Goal: Browse casually: Explore the website without a specific task or goal

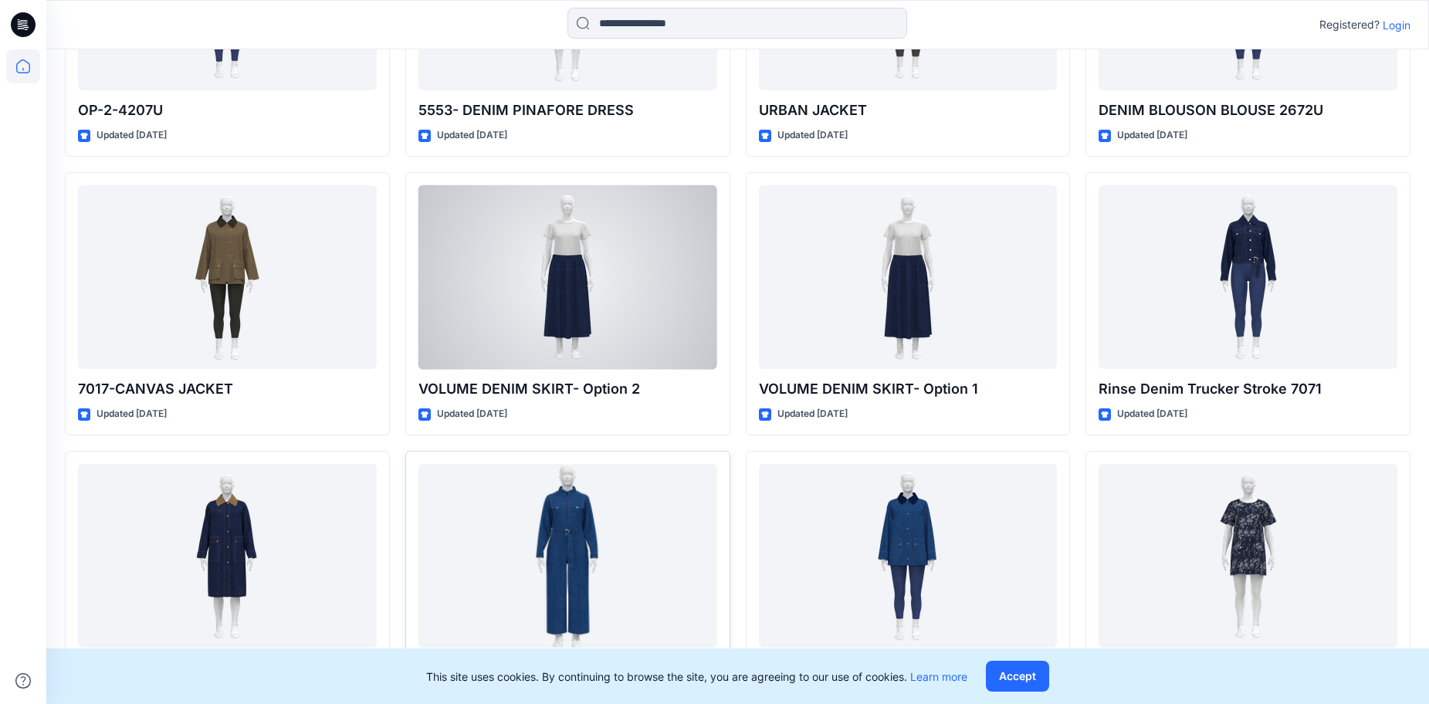
scroll to position [1281, 0]
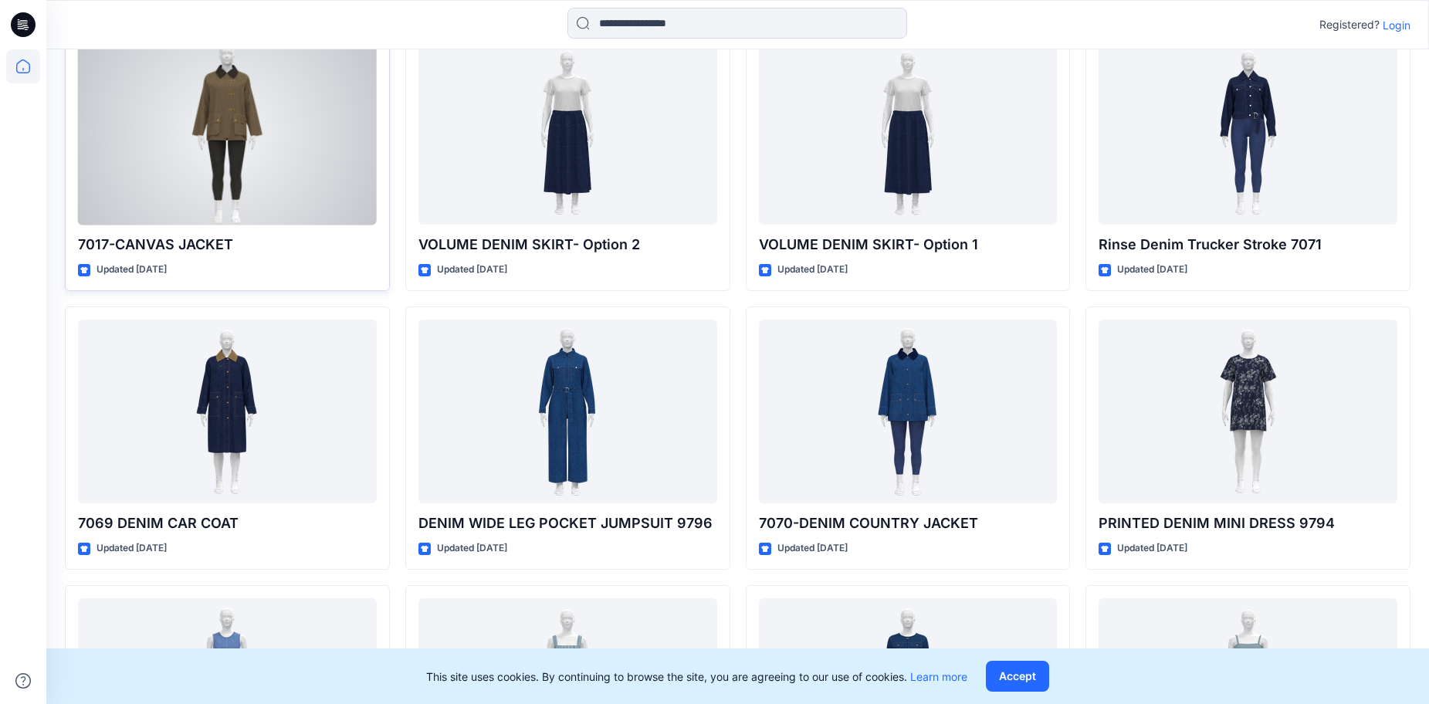
click at [243, 97] on div at bounding box center [227, 133] width 299 height 184
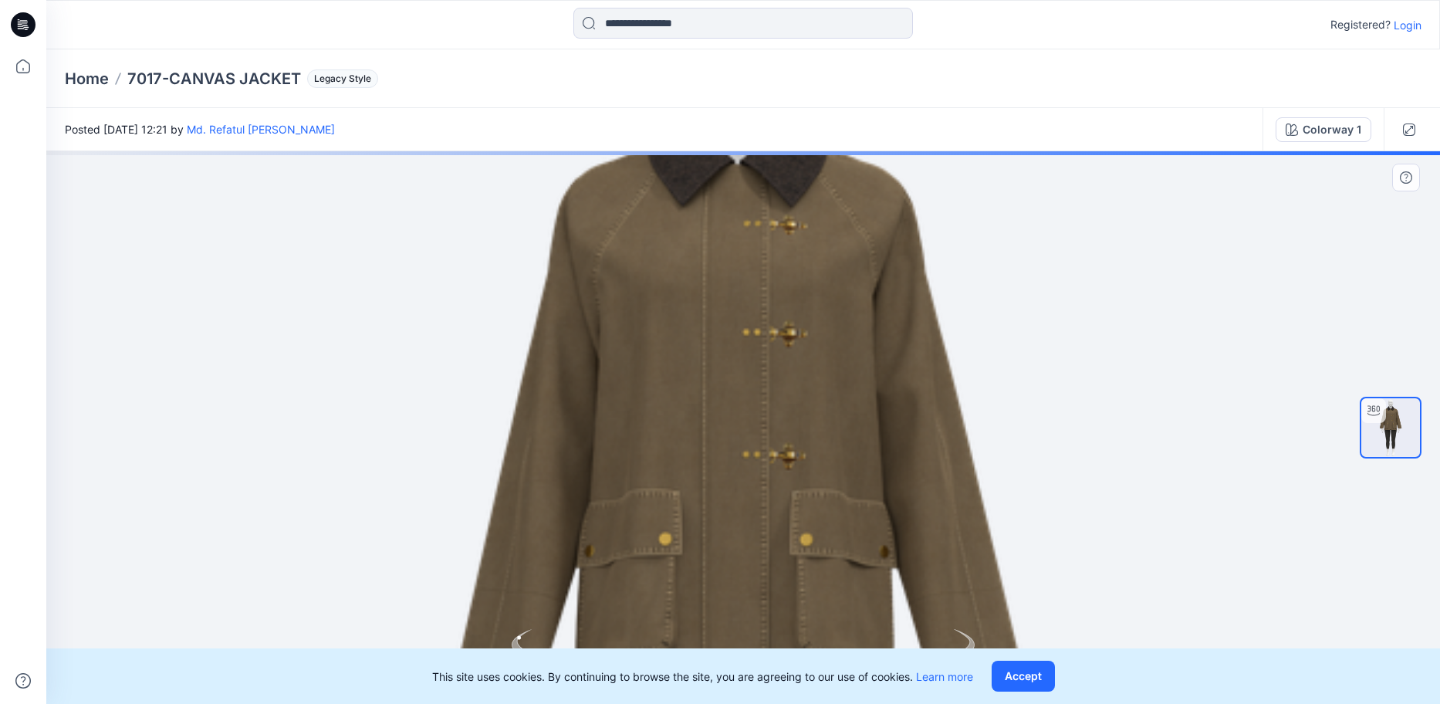
drag, startPoint x: 792, startPoint y: 324, endPoint x: 794, endPoint y: 533, distance: 209.2
click at [794, 533] on img at bounding box center [738, 640] width 1486 height 1486
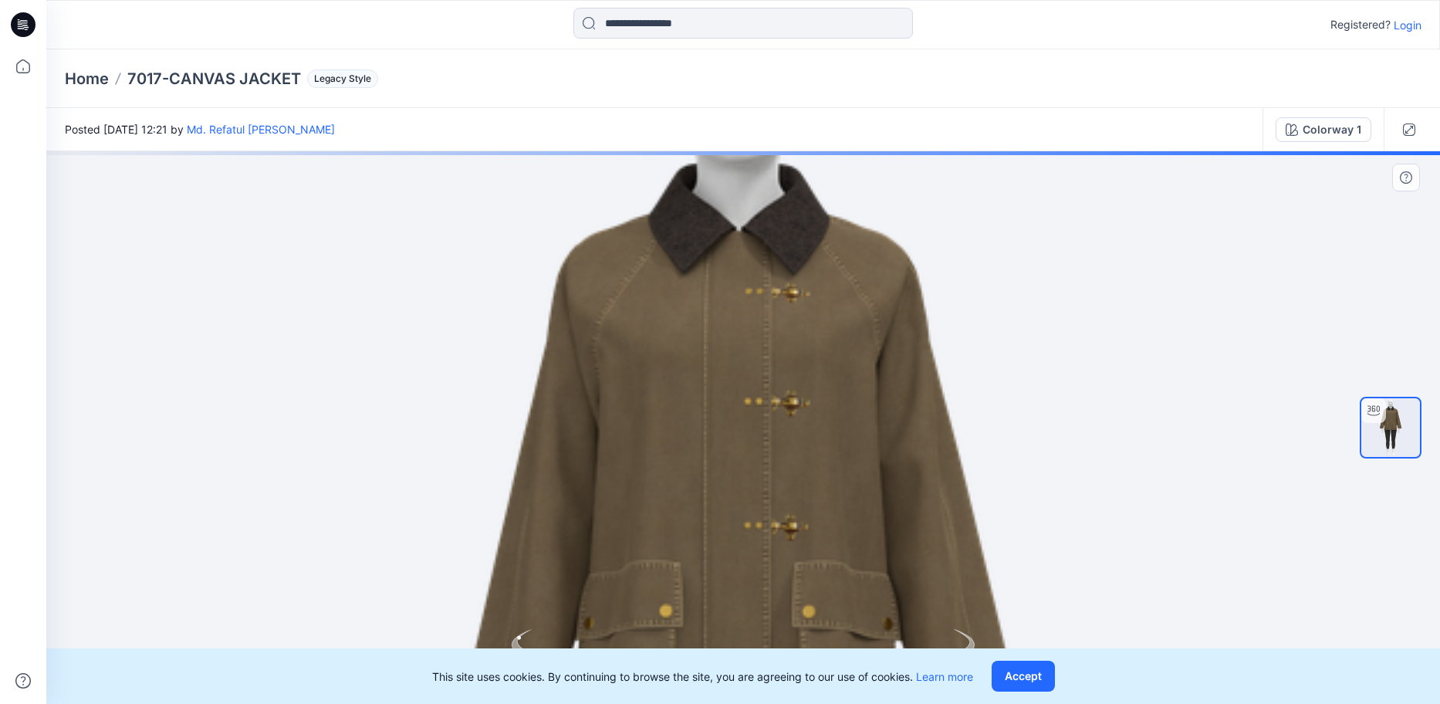
drag, startPoint x: 736, startPoint y: 541, endPoint x: 715, endPoint y: 431, distance: 112.3
click at [715, 431] on img at bounding box center [738, 712] width 1505 height 1505
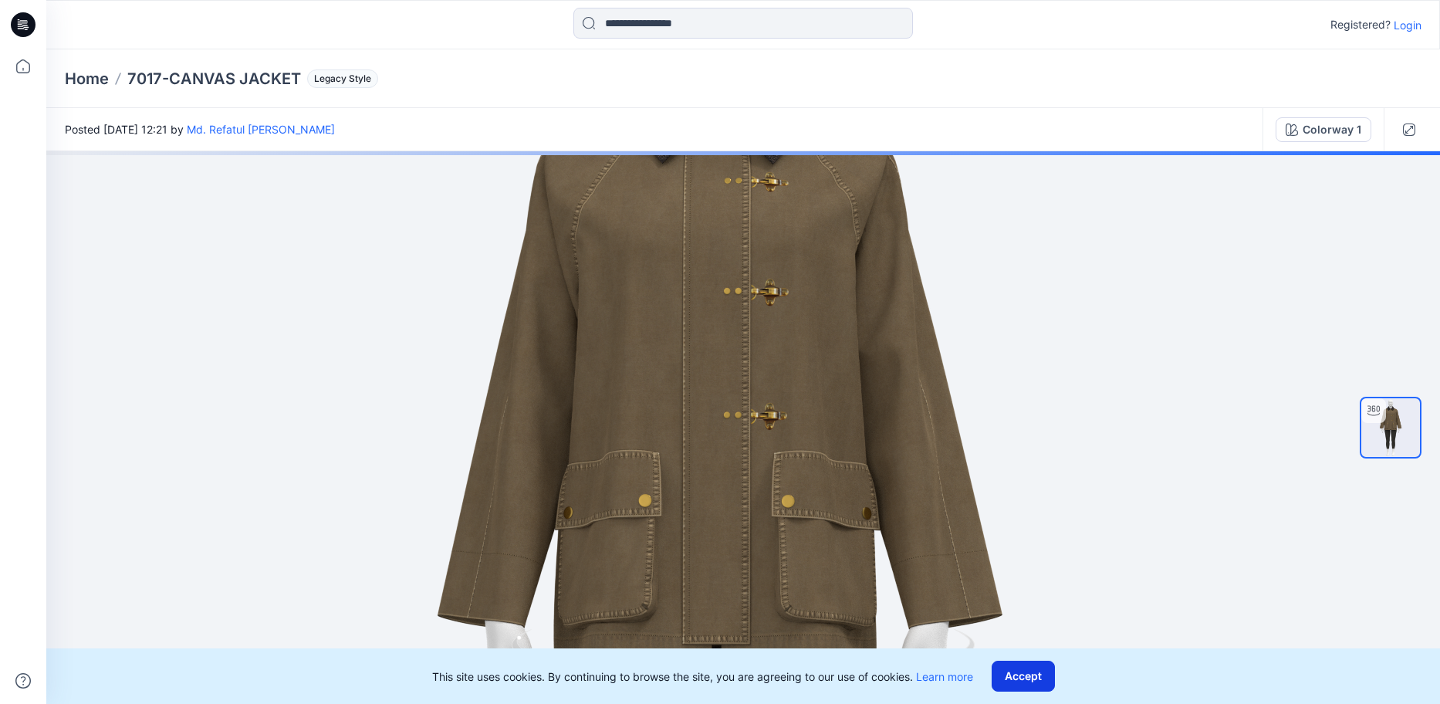
click at [1024, 686] on button "Accept" at bounding box center [1023, 676] width 63 height 31
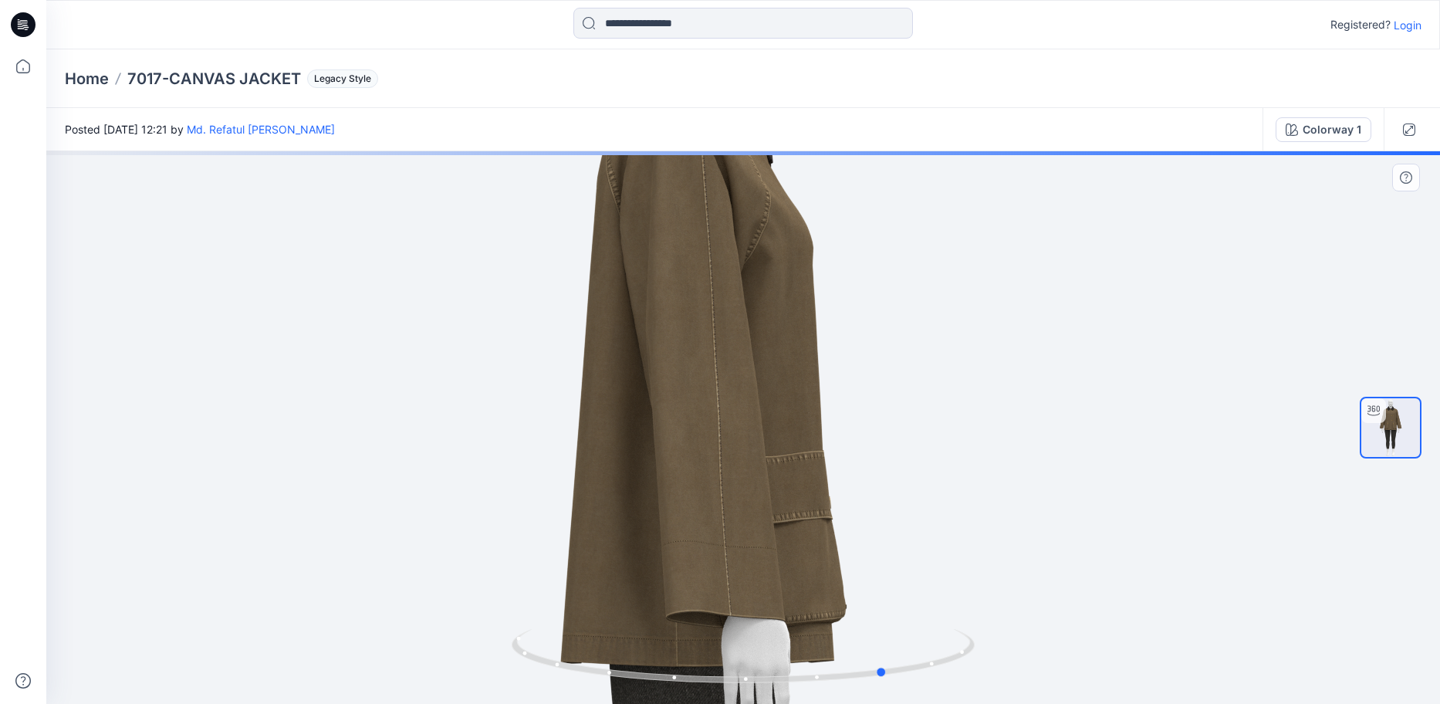
drag, startPoint x: 726, startPoint y: 686, endPoint x: 407, endPoint y: 680, distance: 319.6
click at [407, 680] on div at bounding box center [743, 427] width 1394 height 553
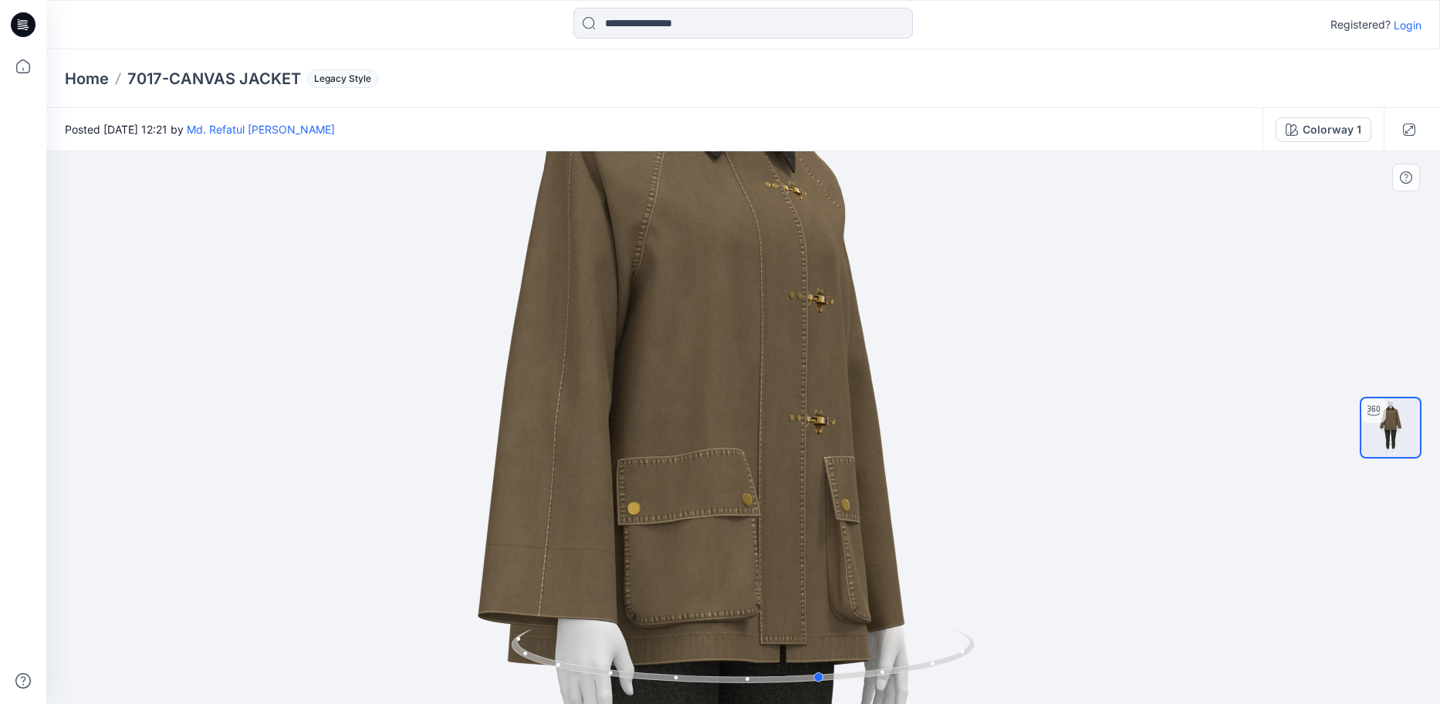
drag, startPoint x: 601, startPoint y: 679, endPoint x: 1000, endPoint y: 679, distance: 398.3
click at [1000, 679] on div at bounding box center [743, 427] width 1394 height 553
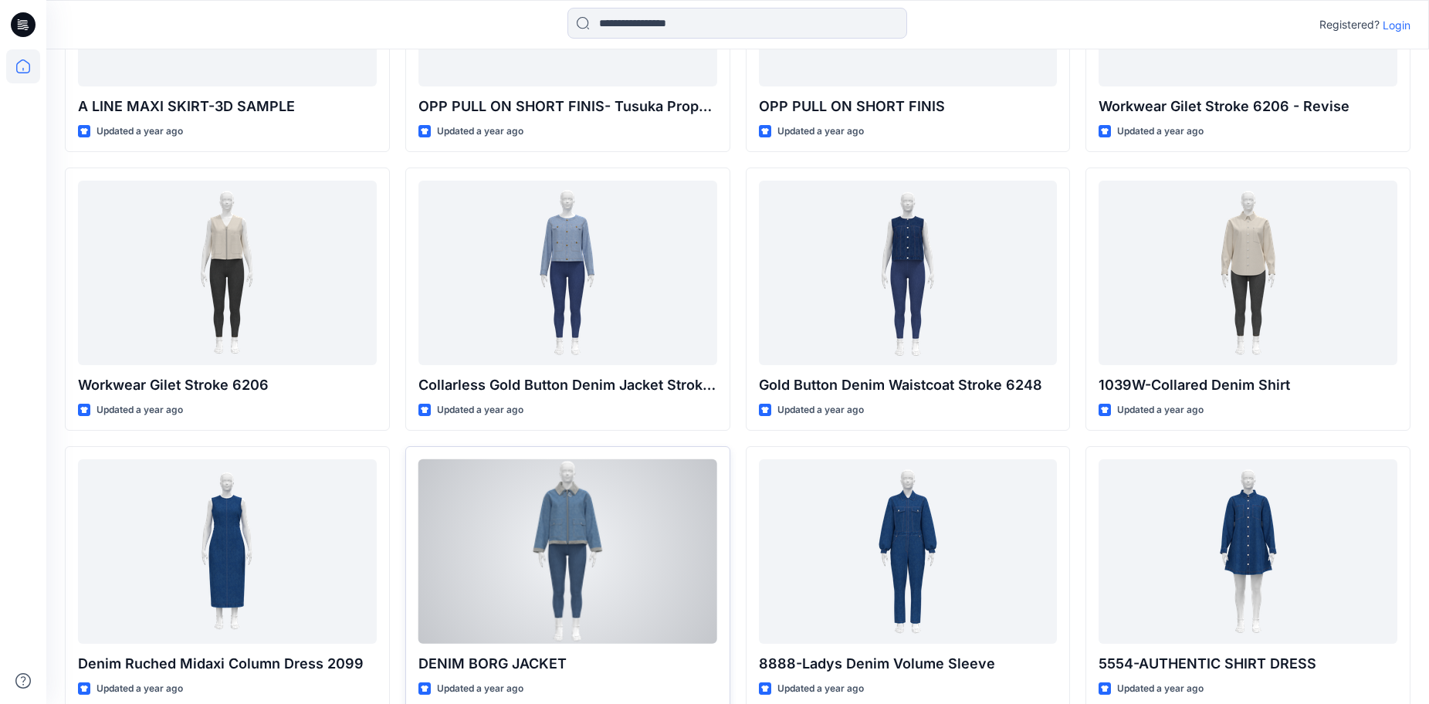
scroll to position [2181, 0]
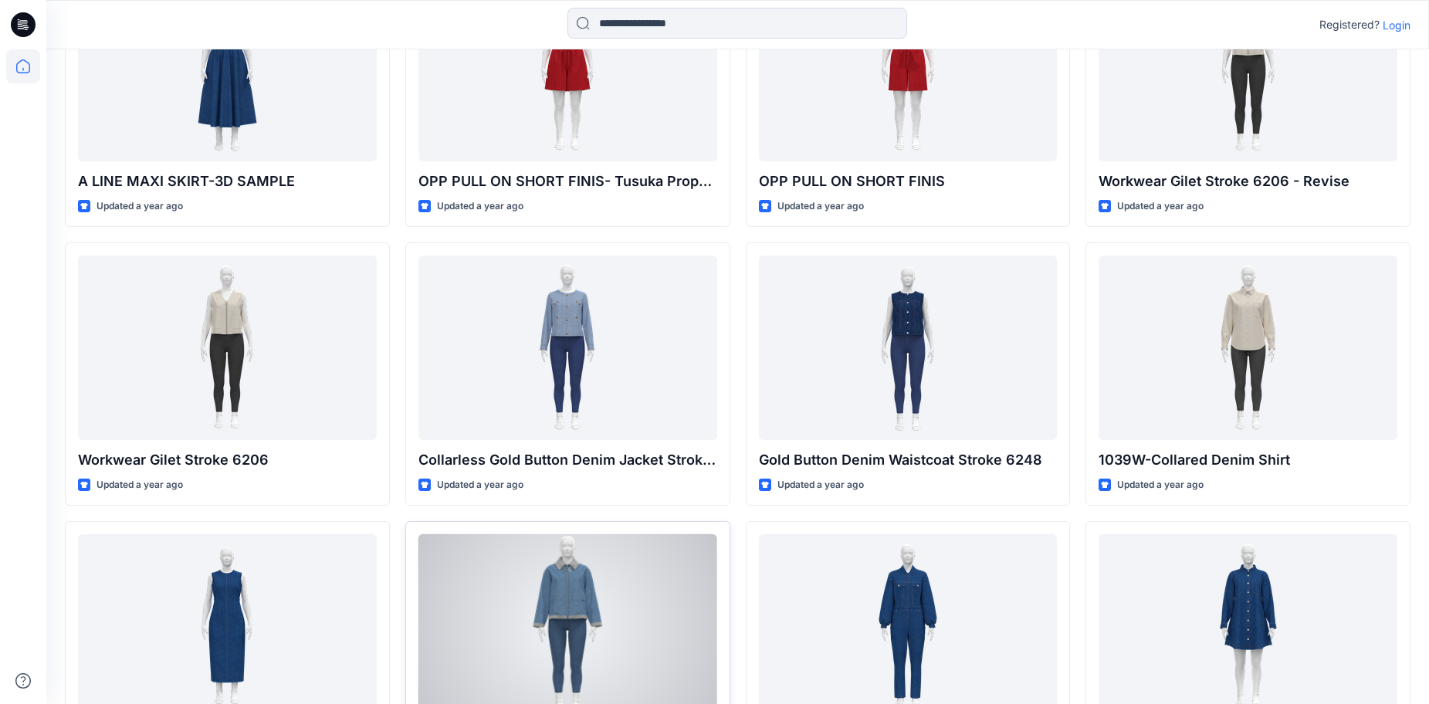
click at [594, 580] on div at bounding box center [567, 626] width 299 height 184
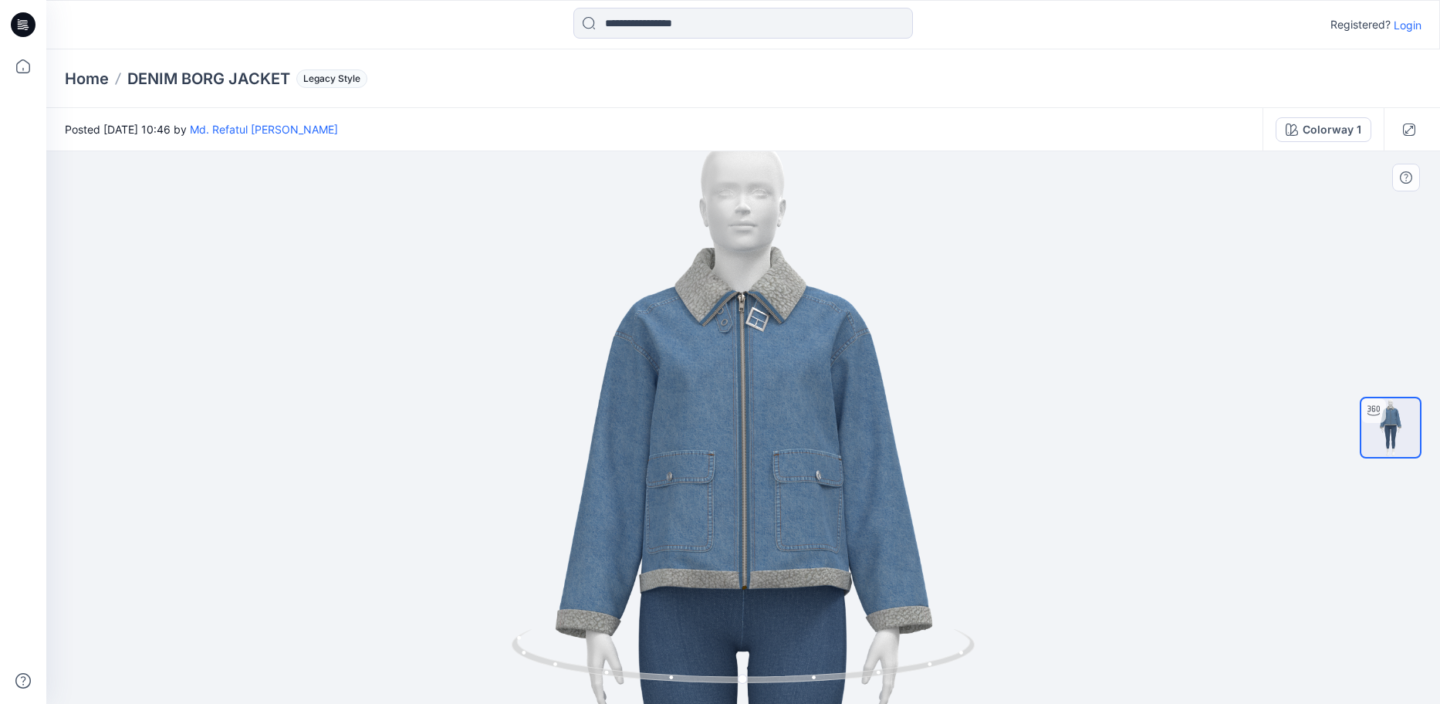
drag, startPoint x: 631, startPoint y: 384, endPoint x: 634, endPoint y: 537, distance: 152.9
click at [634, 537] on img at bounding box center [743, 627] width 1019 height 1019
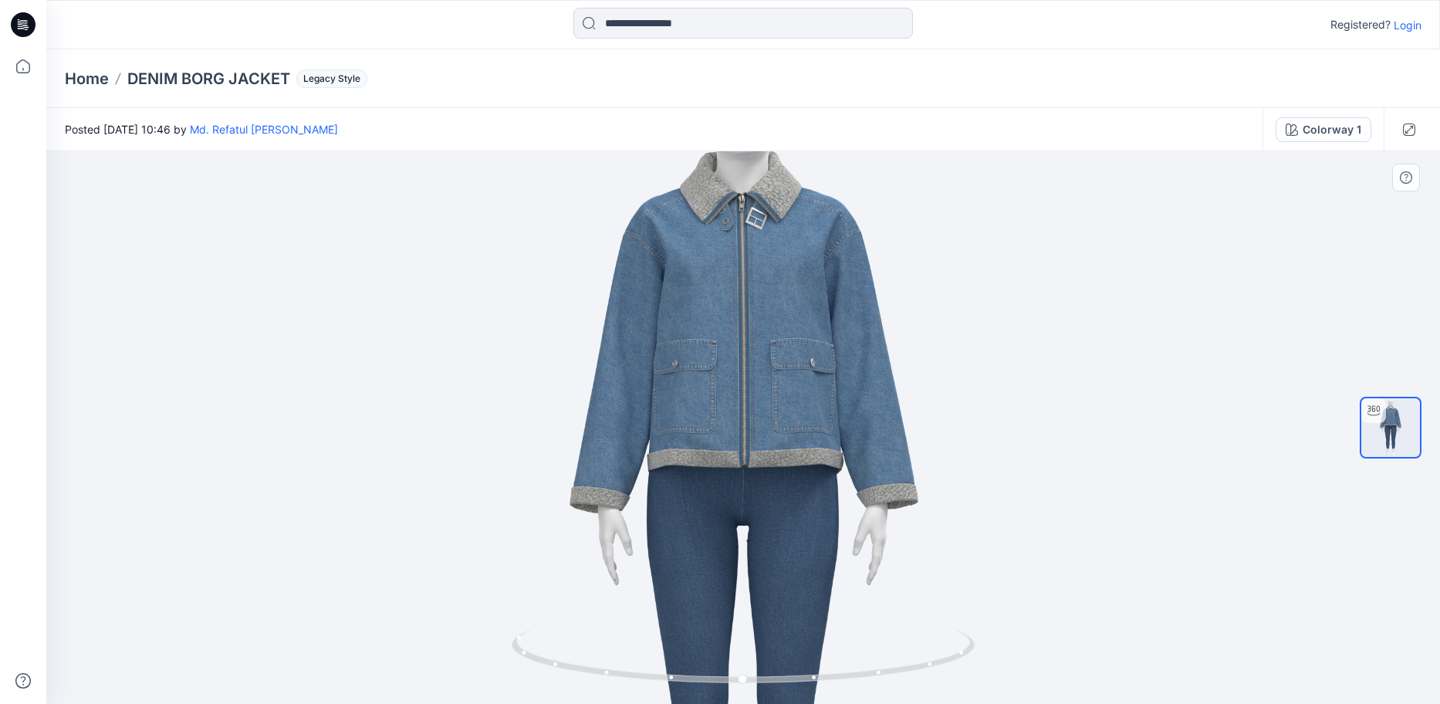
drag, startPoint x: 811, startPoint y: 457, endPoint x: 794, endPoint y: 360, distance: 98.7
click at [794, 360] on img at bounding box center [743, 503] width 942 height 942
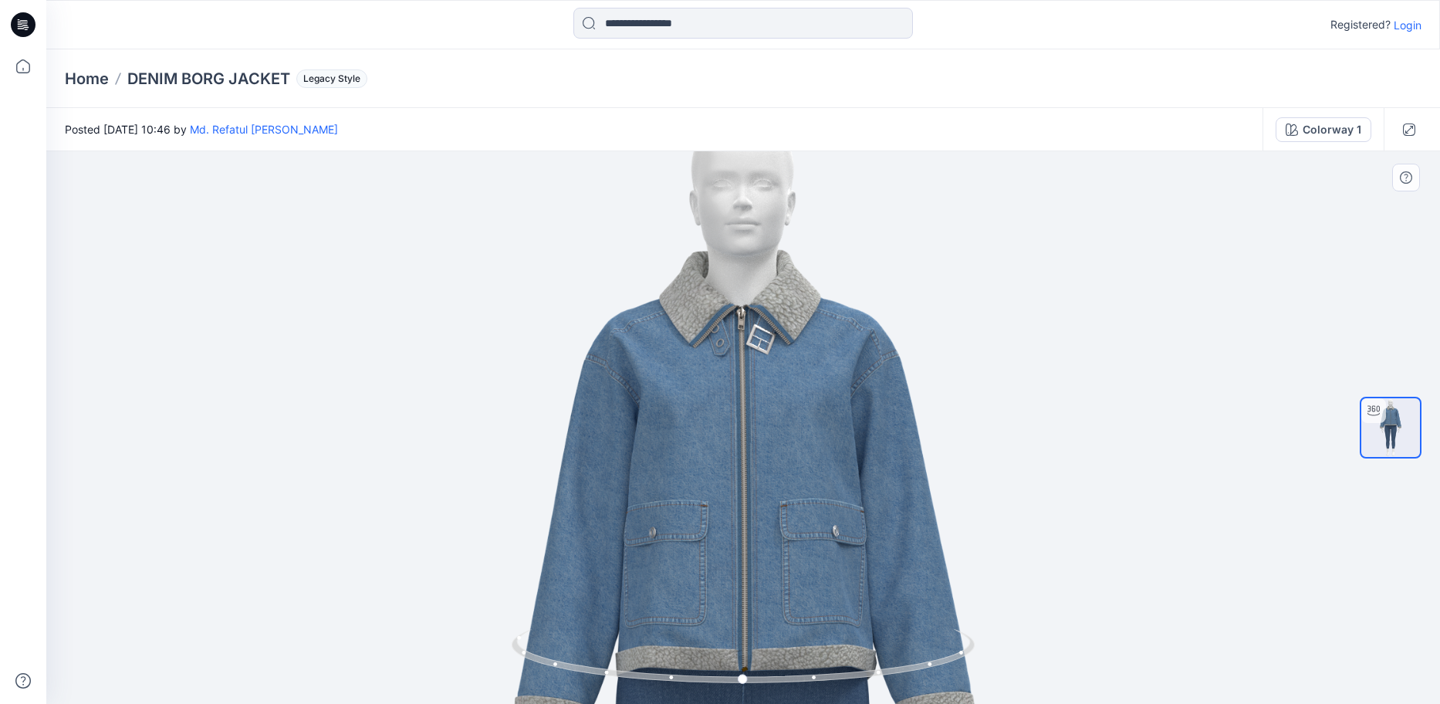
drag, startPoint x: 774, startPoint y: 337, endPoint x: 768, endPoint y: 503, distance: 166.1
click at [768, 503] on img at bounding box center [743, 718] width 1253 height 1253
drag, startPoint x: 761, startPoint y: 689, endPoint x: 1287, endPoint y: 597, distance: 533.6
click at [1287, 597] on div at bounding box center [743, 427] width 1394 height 553
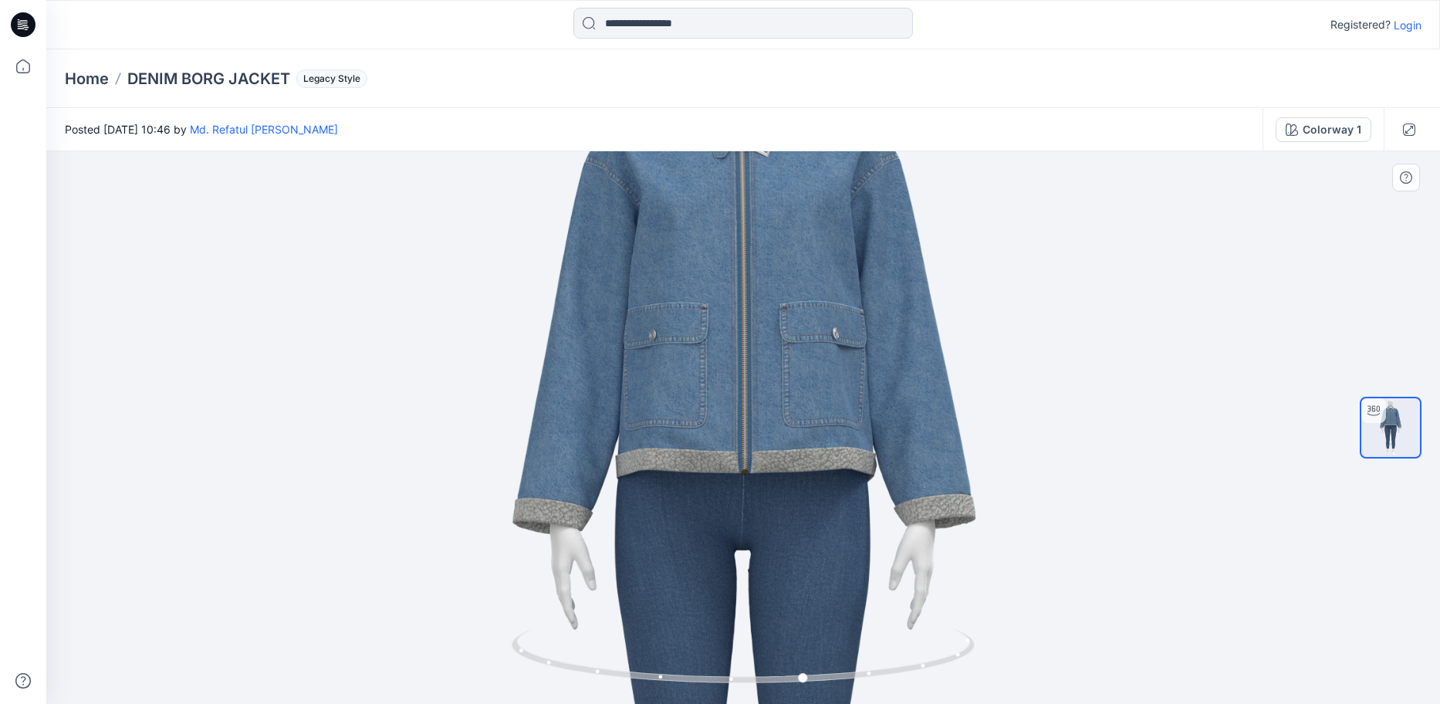
drag, startPoint x: 723, startPoint y: 550, endPoint x: 699, endPoint y: 352, distance: 199.1
click at [699, 352] on img at bounding box center [743, 520] width 1253 height 1253
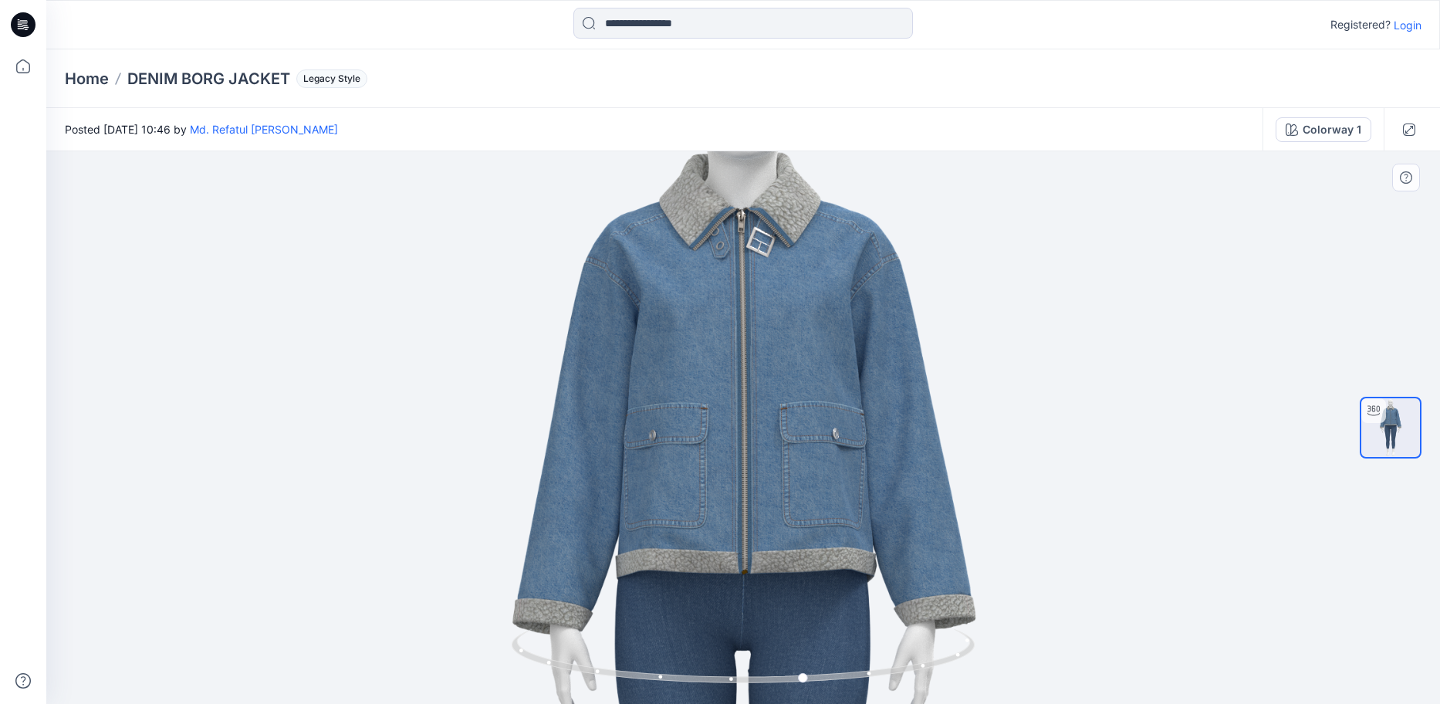
click at [719, 475] on img at bounding box center [743, 621] width 1253 height 1253
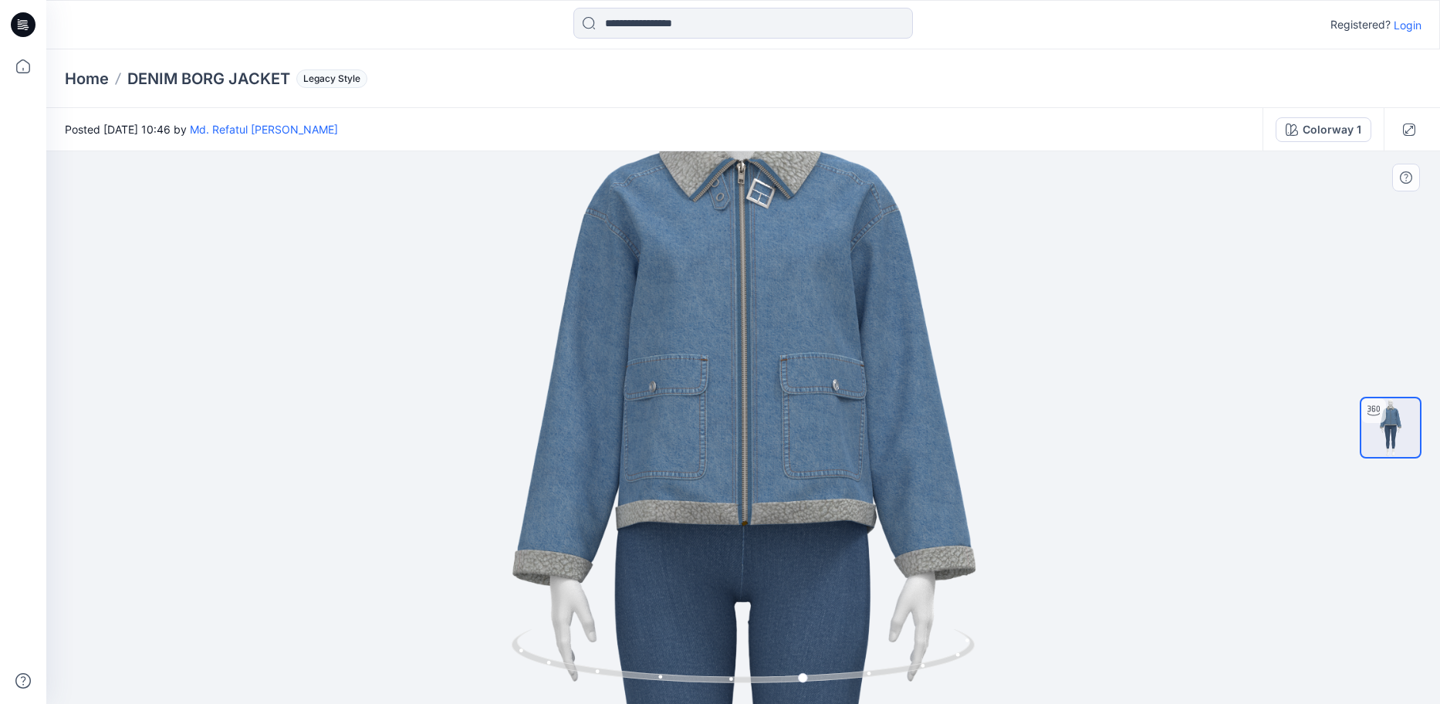
drag, startPoint x: 818, startPoint y: 560, endPoint x: 808, endPoint y: 507, distance: 53.4
click at [809, 506] on img at bounding box center [743, 572] width 1253 height 1253
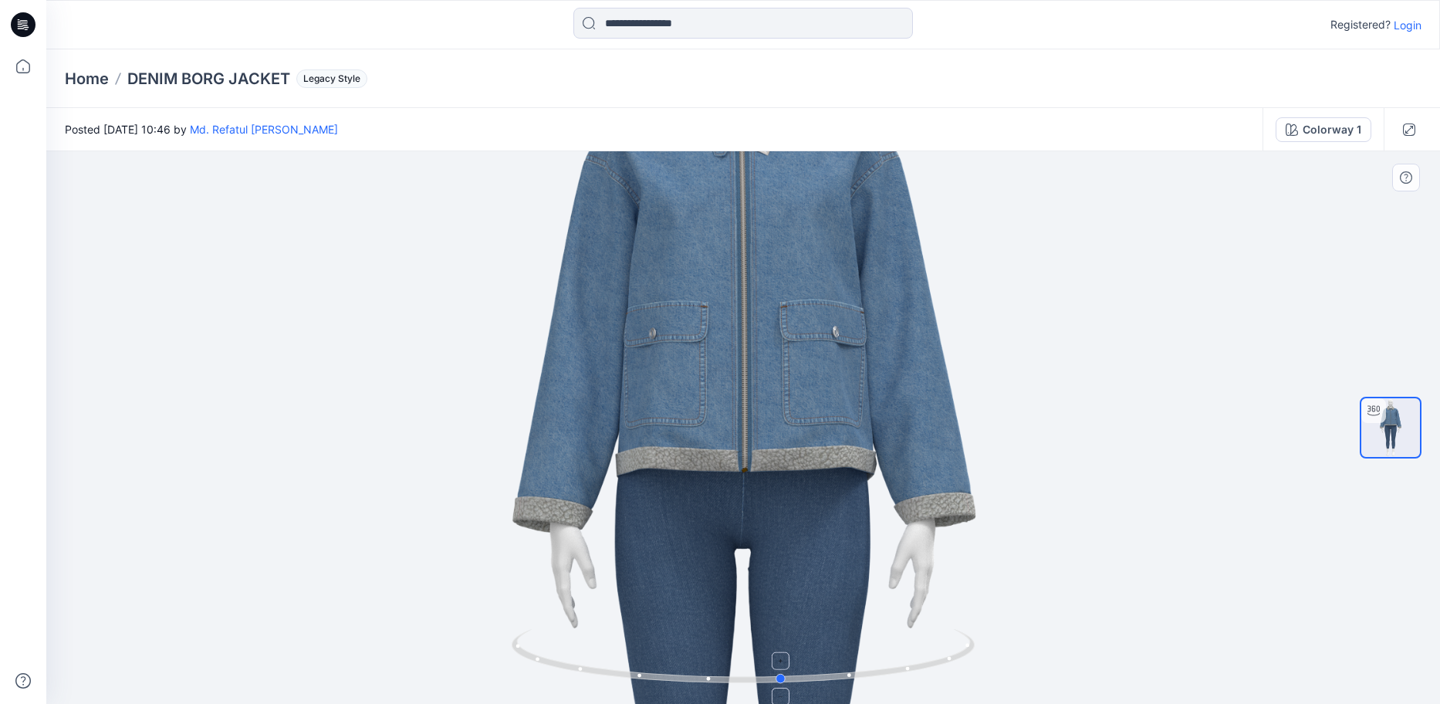
drag, startPoint x: 784, startPoint y: 673, endPoint x: 797, endPoint y: 675, distance: 12.6
click at [798, 676] on icon at bounding box center [745, 658] width 467 height 58
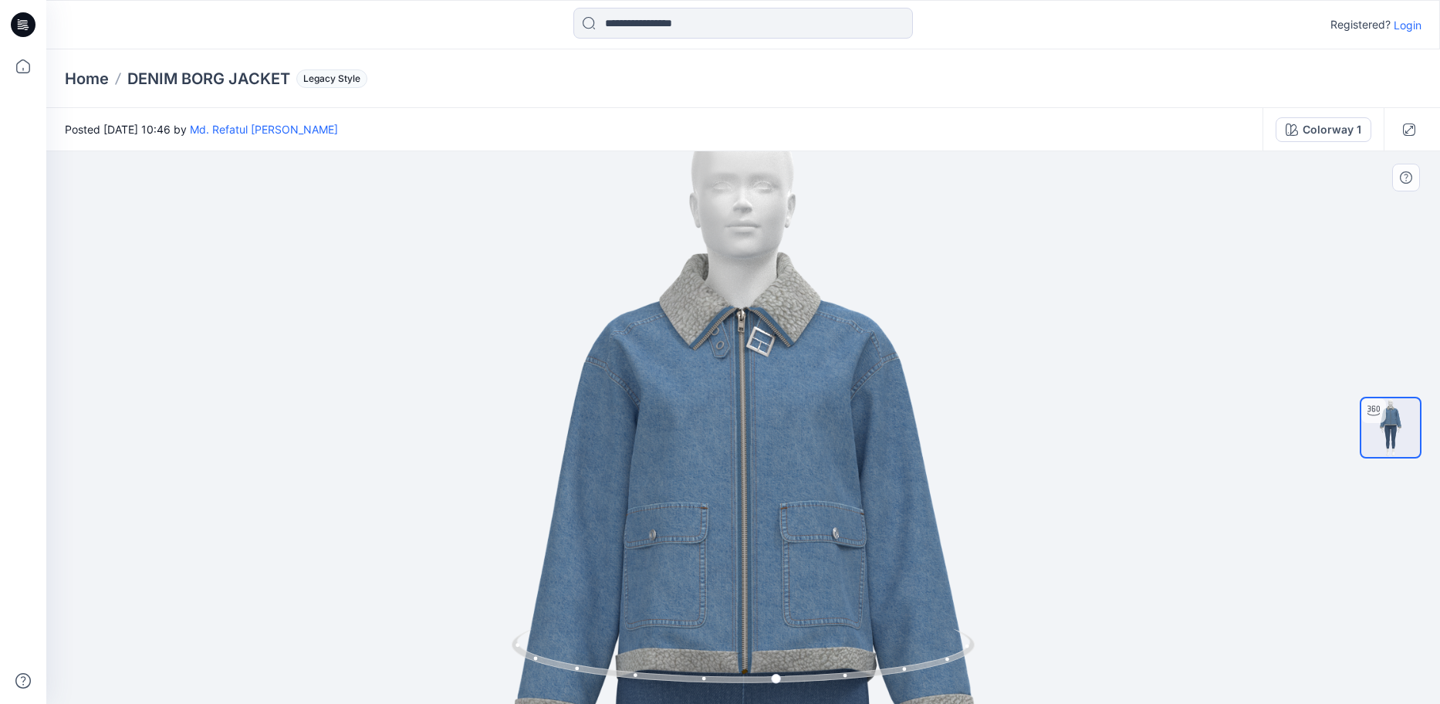
drag, startPoint x: 827, startPoint y: 435, endPoint x: 587, endPoint y: 614, distance: 299.5
click at [528, 634] on div at bounding box center [743, 427] width 1394 height 553
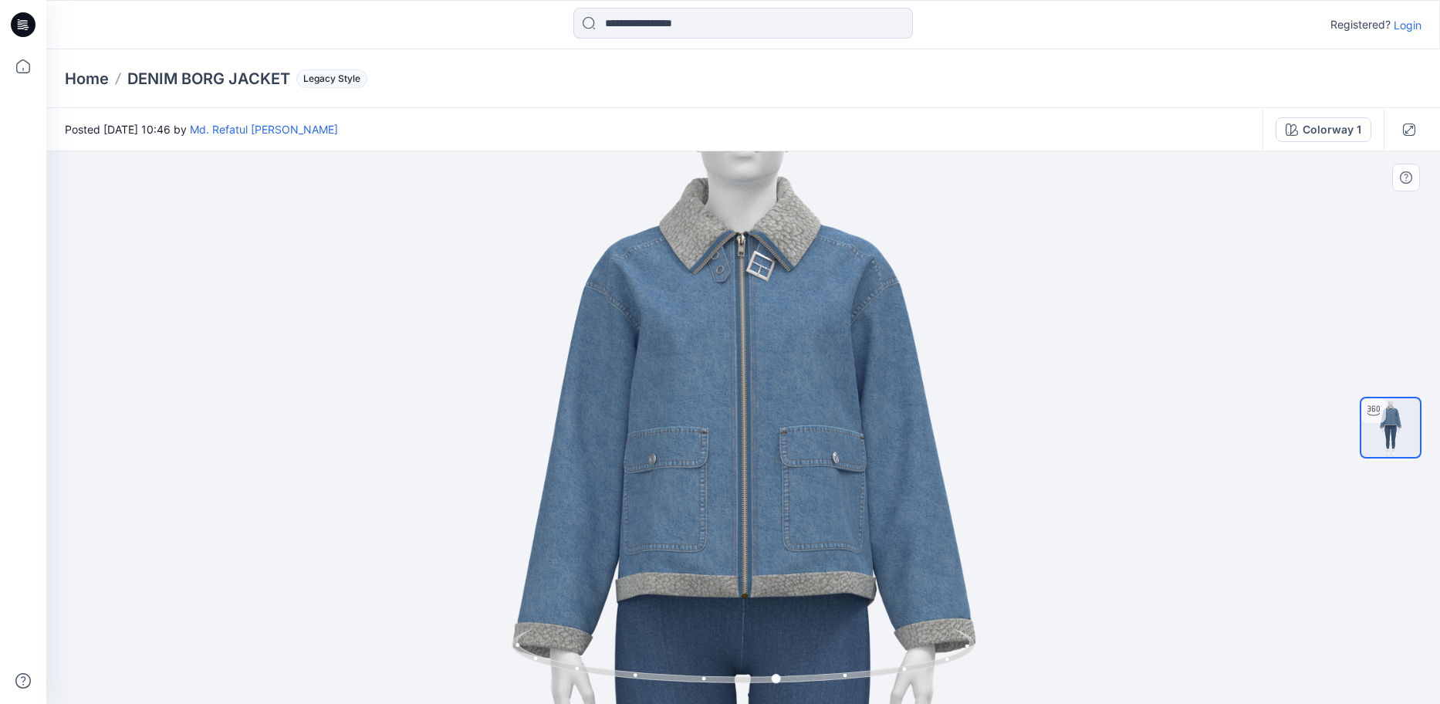
drag, startPoint x: 800, startPoint y: 514, endPoint x: 762, endPoint y: 446, distance: 78.1
click at [762, 446] on img at bounding box center [743, 645] width 1253 height 1253
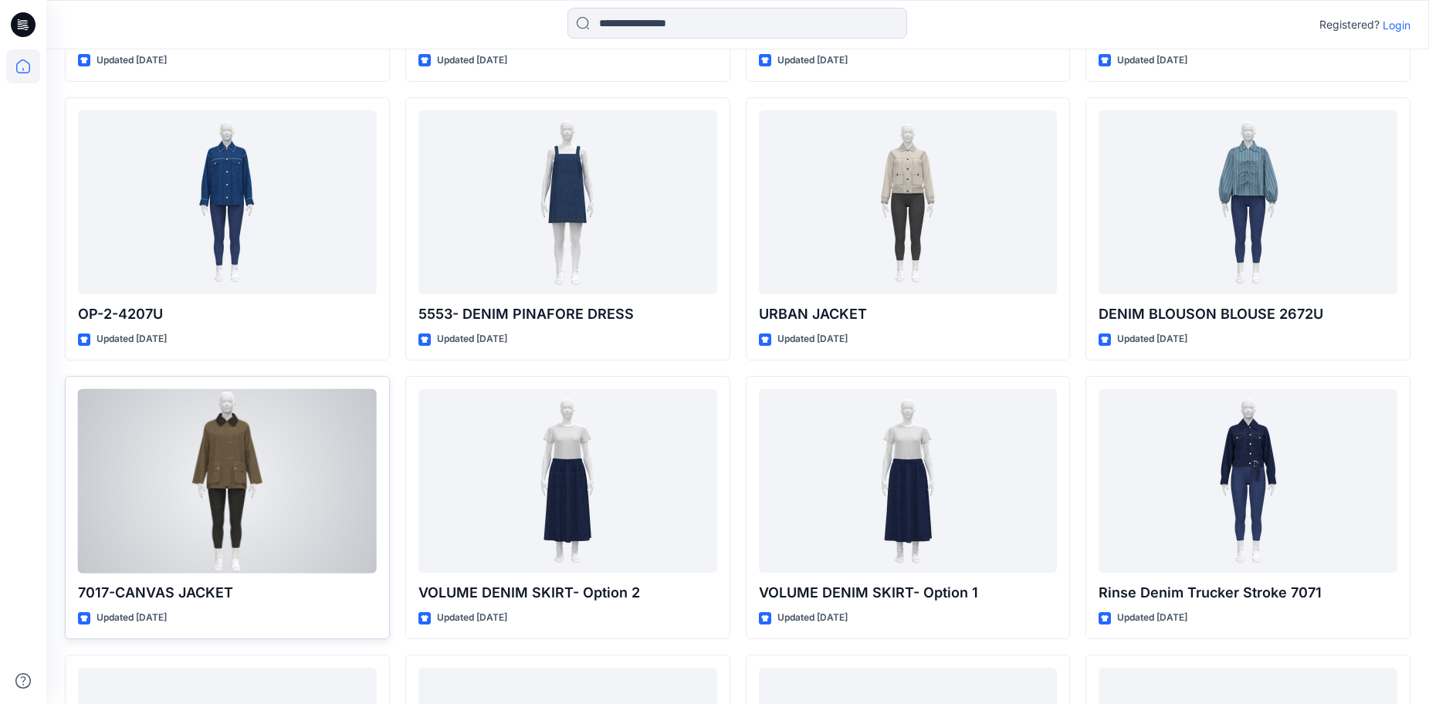
scroll to position [926, 0]
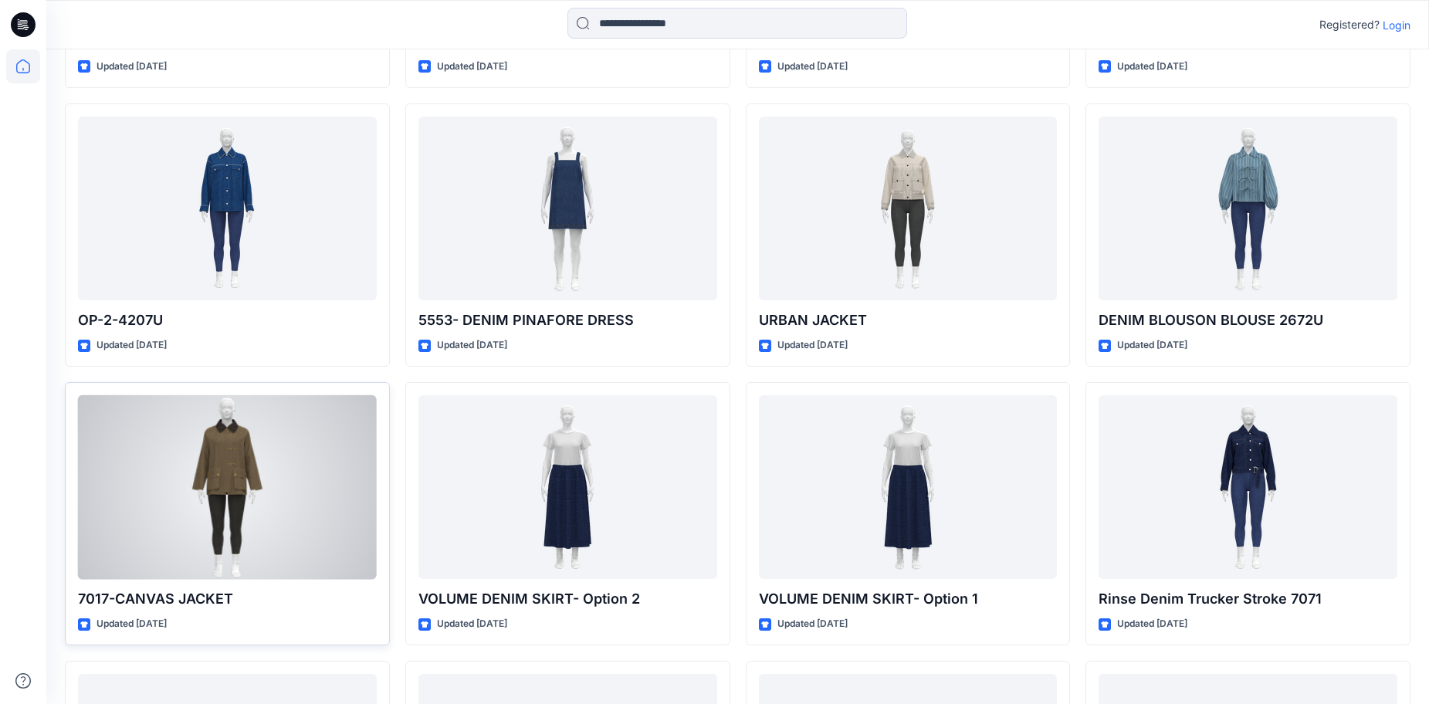
click at [250, 442] on div at bounding box center [227, 487] width 299 height 184
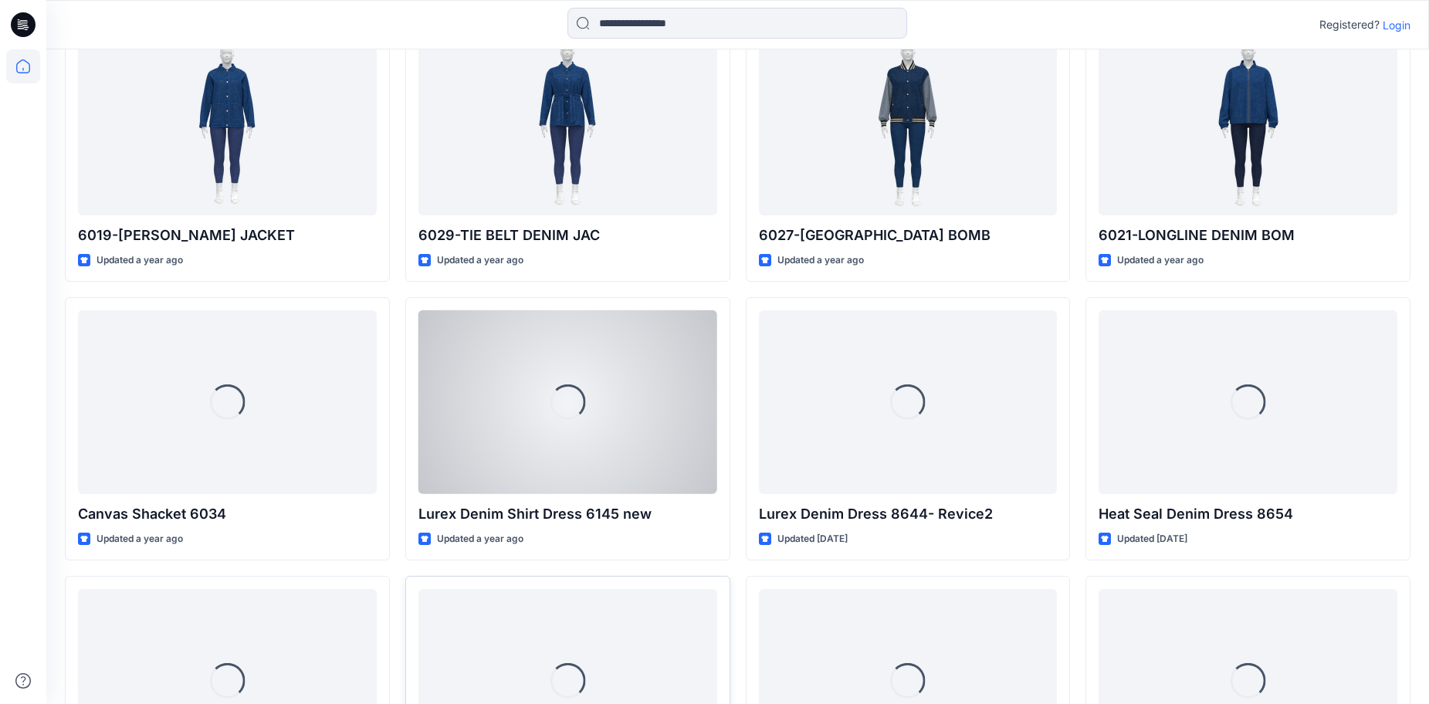
scroll to position [3635, 0]
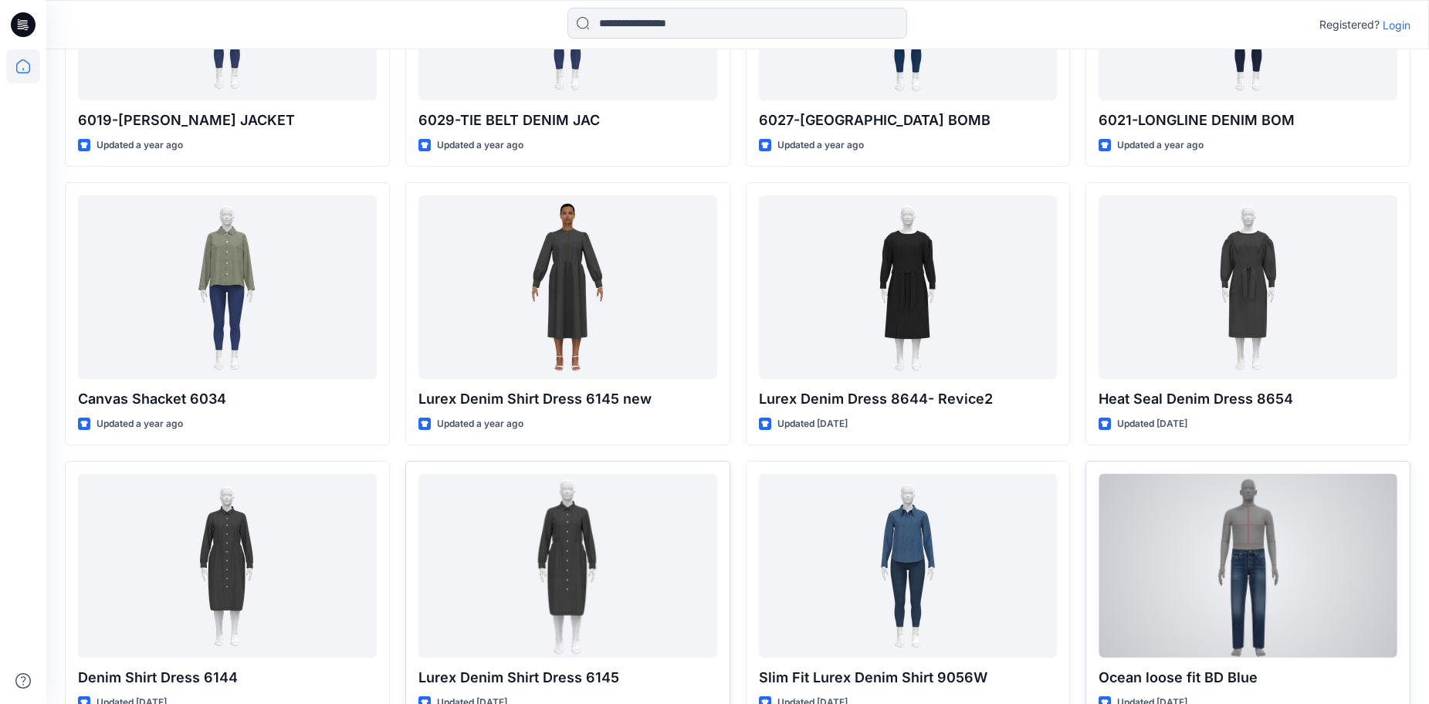
click at [1255, 528] on div at bounding box center [1247, 566] width 299 height 184
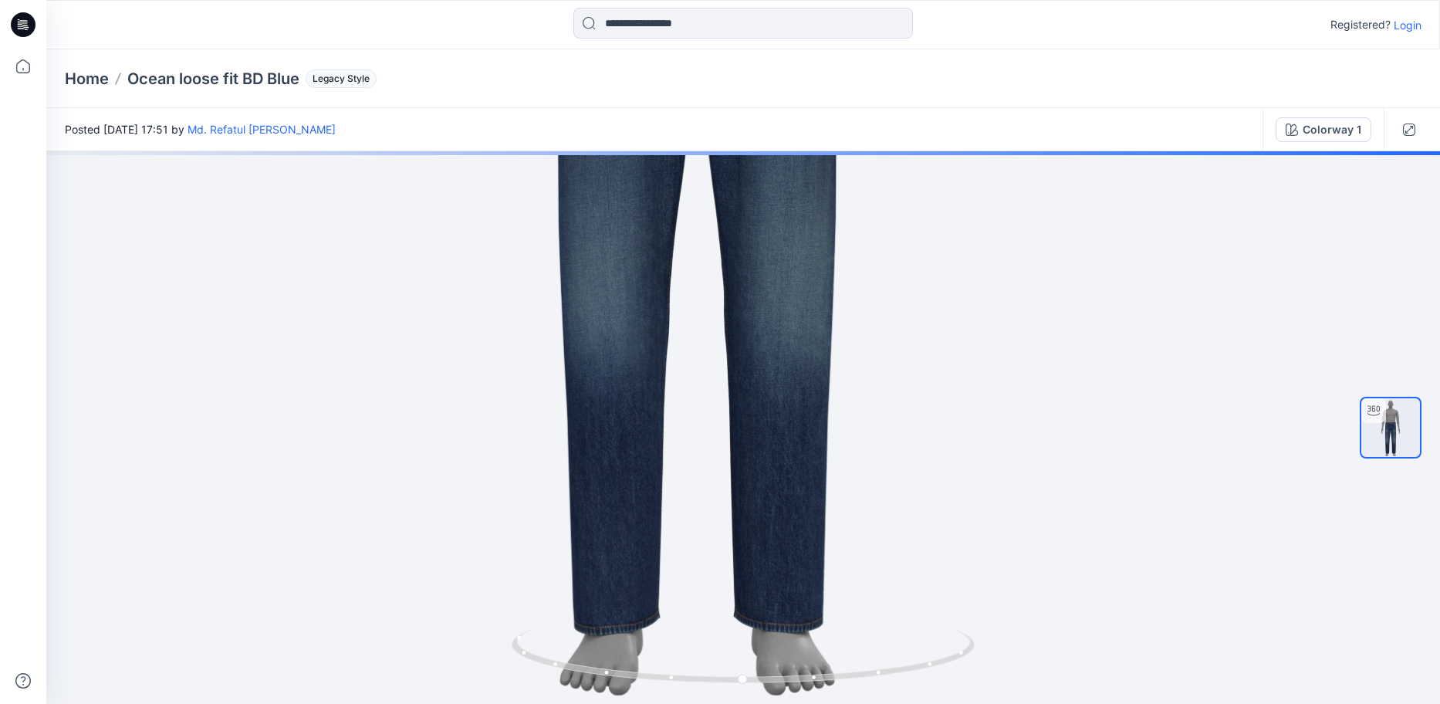
drag, startPoint x: 739, startPoint y: 195, endPoint x: 746, endPoint y: 69, distance: 126.8
click at [746, 69] on div "Home Ocean loose fit BD Blue Legacy Style Posted [DATE] 17:51 by Md. Refatul [P…" at bounding box center [743, 376] width 1394 height 655
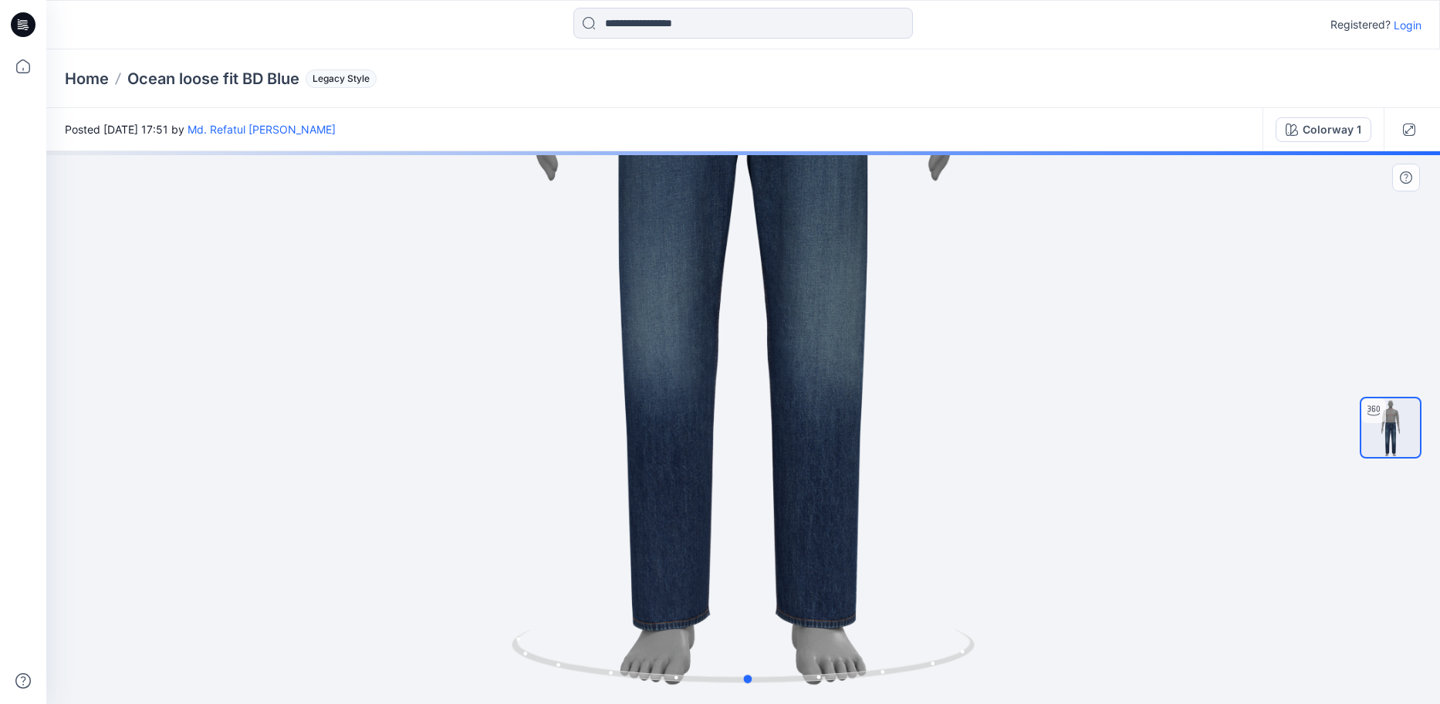
drag, startPoint x: 791, startPoint y: 671, endPoint x: 340, endPoint y: 603, distance: 455.9
click at [340, 603] on div at bounding box center [743, 427] width 1394 height 553
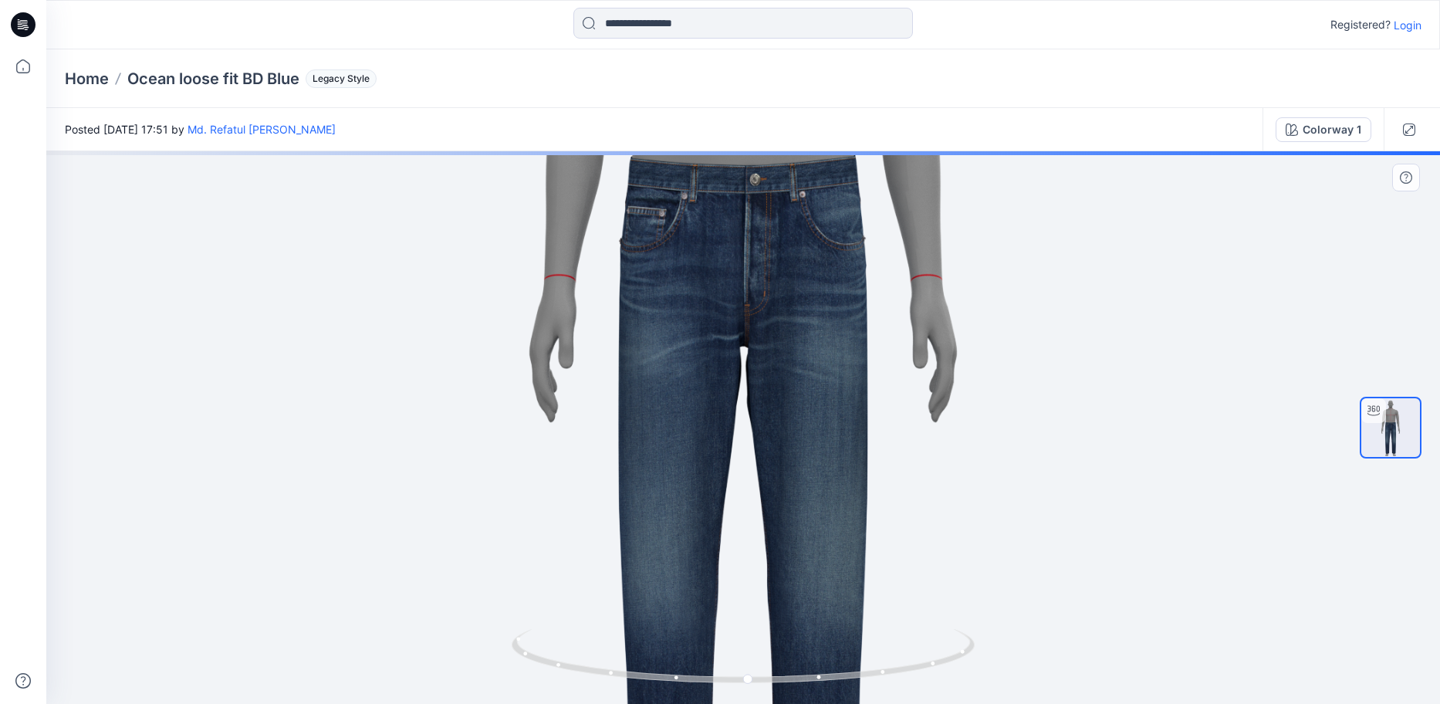
drag, startPoint x: 777, startPoint y: 320, endPoint x: 793, endPoint y: 535, distance: 215.9
click at [793, 535] on img at bounding box center [743, 281] width 1330 height 1330
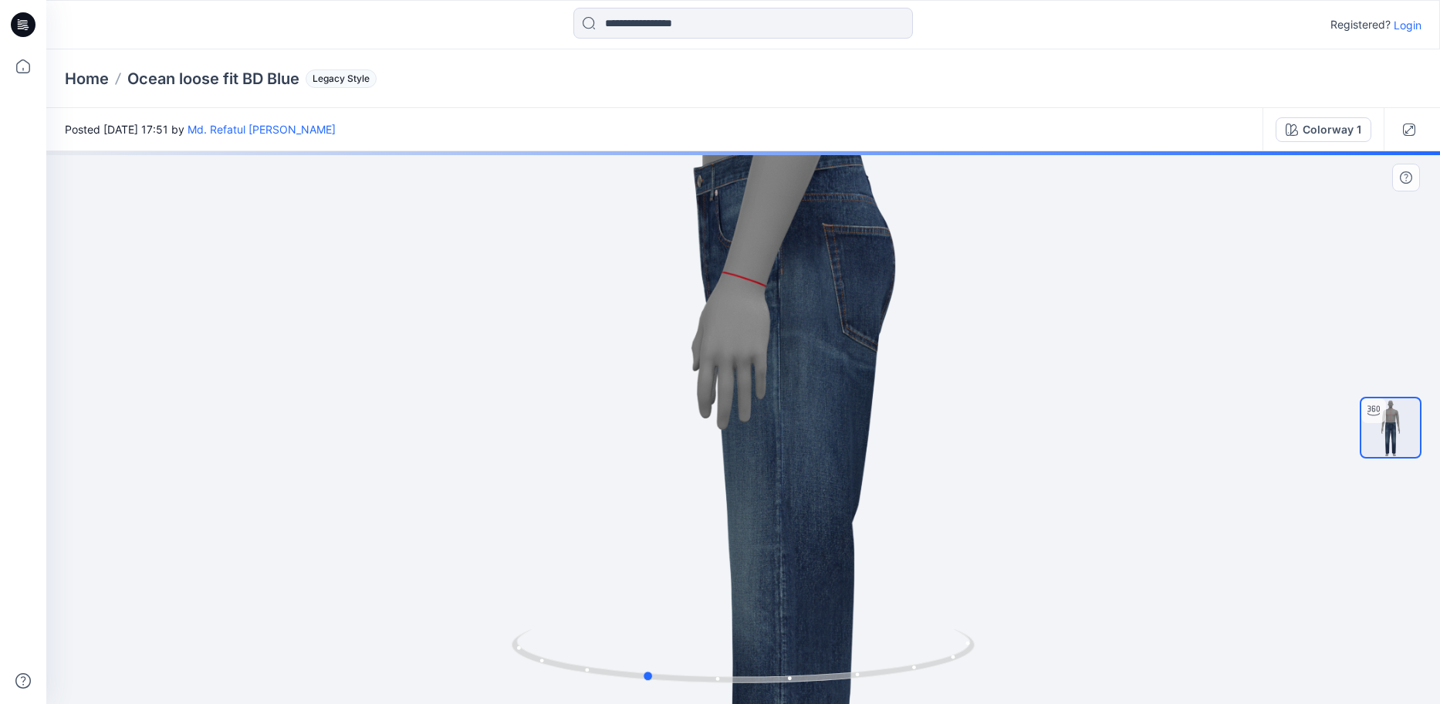
drag, startPoint x: 872, startPoint y: 680, endPoint x: 787, endPoint y: 687, distance: 86.0
click at [787, 687] on div at bounding box center [743, 665] width 463 height 77
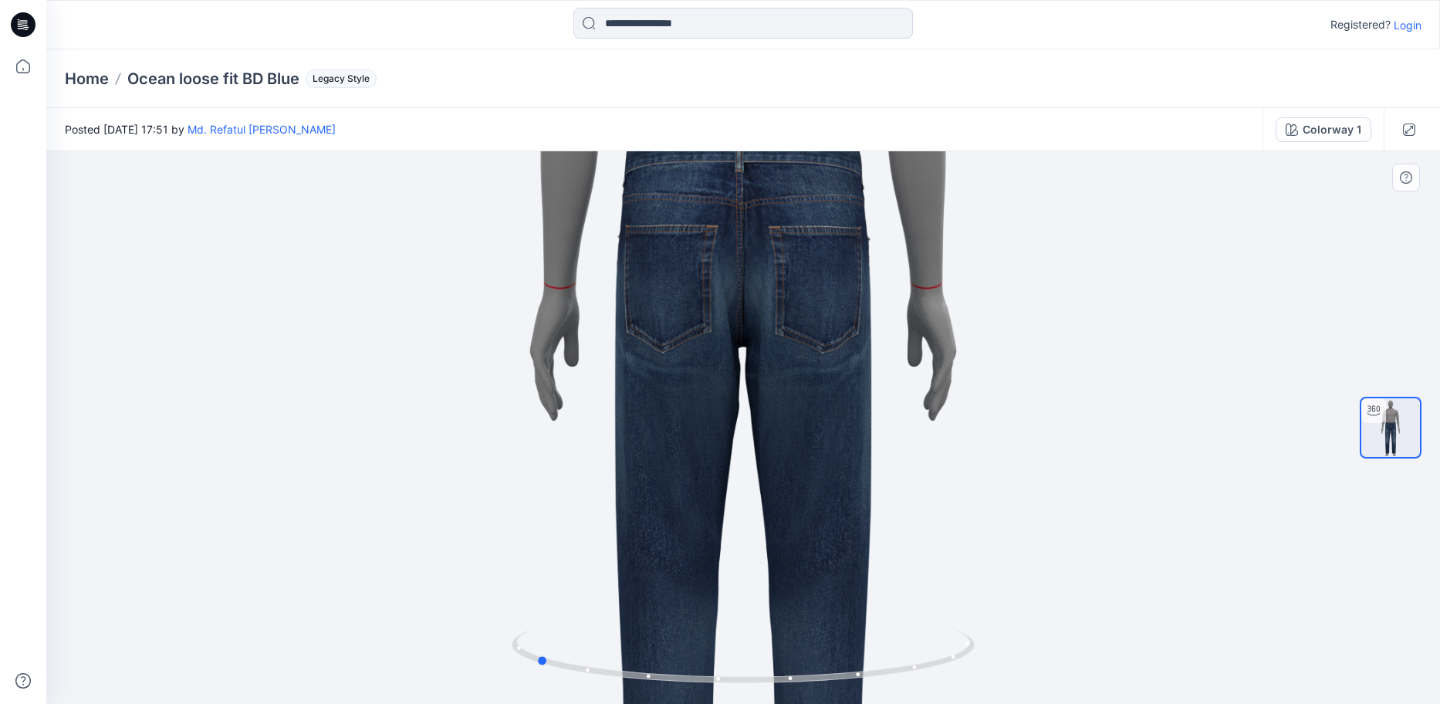
drag, startPoint x: 870, startPoint y: 668, endPoint x: 762, endPoint y: 594, distance: 130.6
click at [770, 665] on icon at bounding box center [745, 658] width 467 height 58
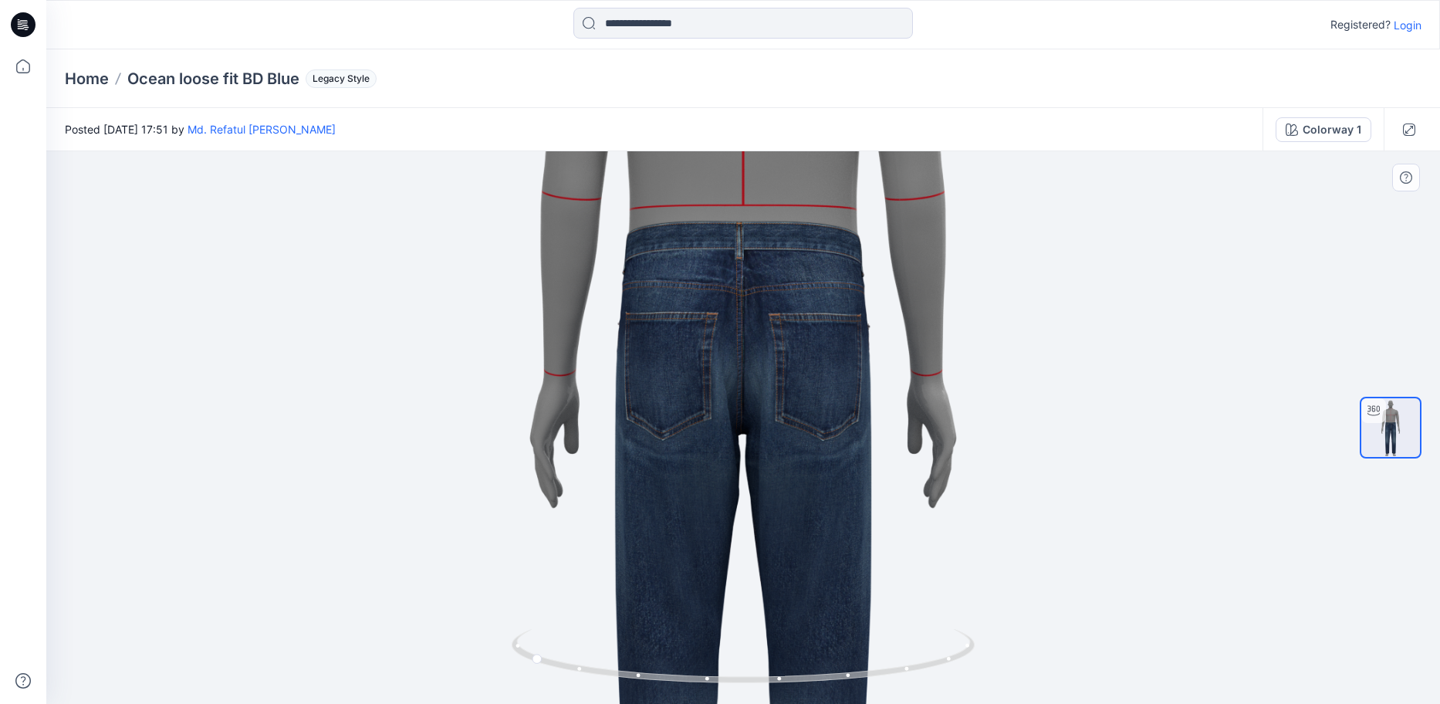
drag, startPoint x: 792, startPoint y: 381, endPoint x: 648, endPoint y: 520, distance: 199.8
click at [613, 435] on img at bounding box center [743, 368] width 1330 height 1330
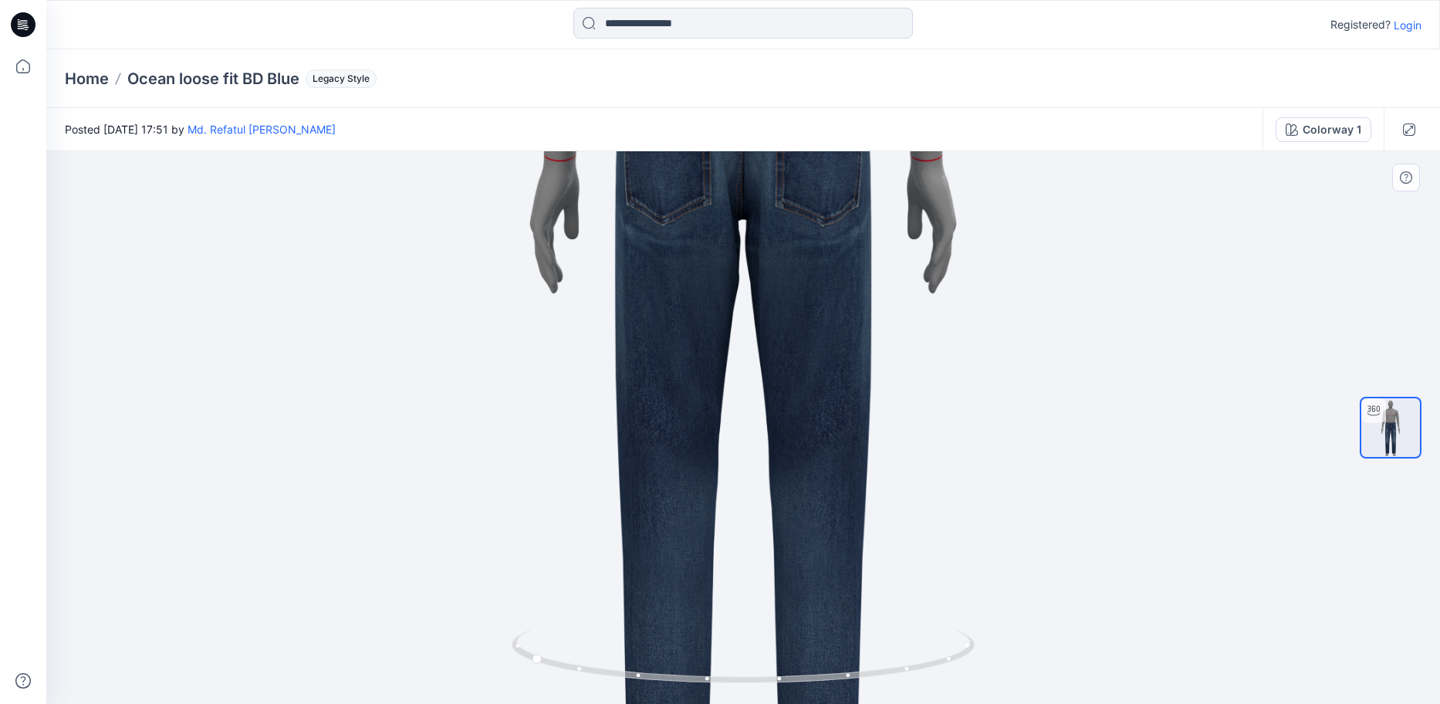
drag, startPoint x: 634, startPoint y: 346, endPoint x: 706, endPoint y: 503, distance: 173.4
click at [634, 350] on img at bounding box center [743, 153] width 1330 height 1330
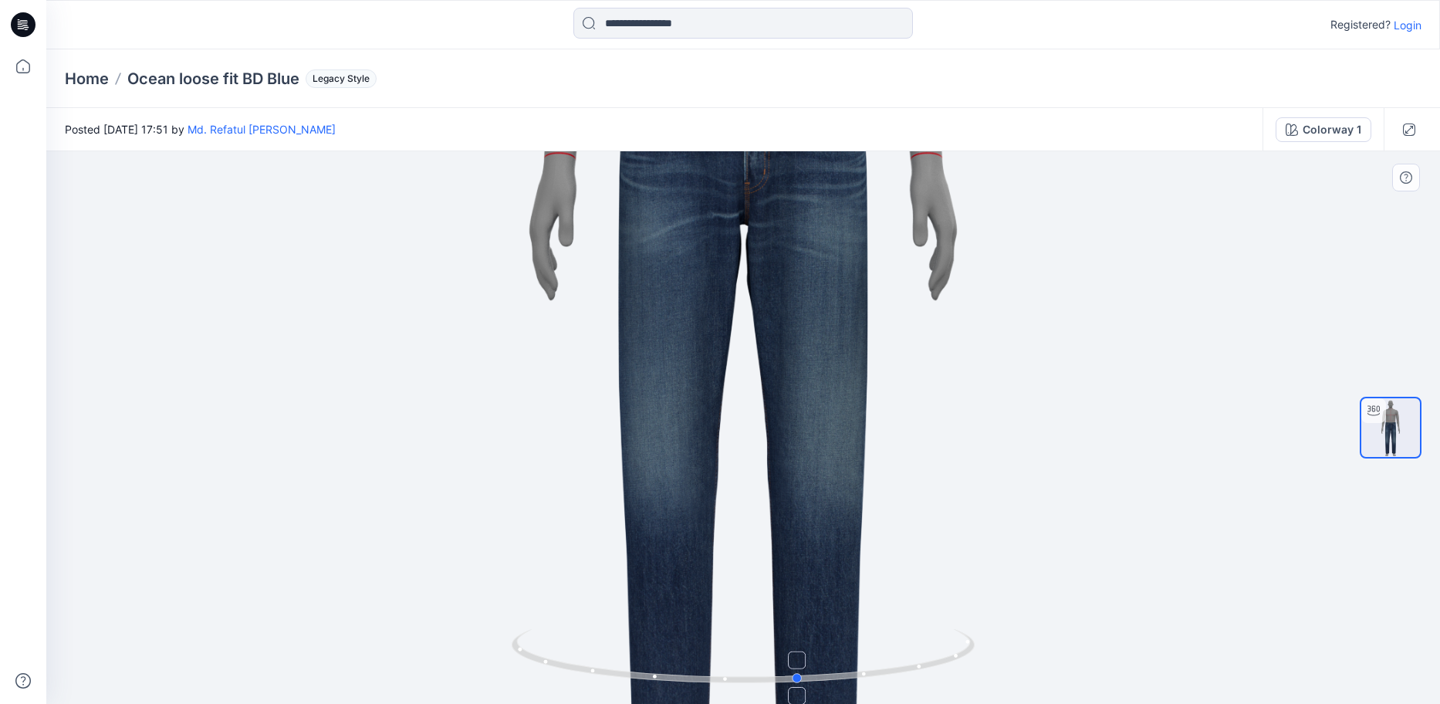
drag, startPoint x: 865, startPoint y: 677, endPoint x: 669, endPoint y: 684, distance: 196.2
click at [671, 685] on icon at bounding box center [745, 658] width 467 height 58
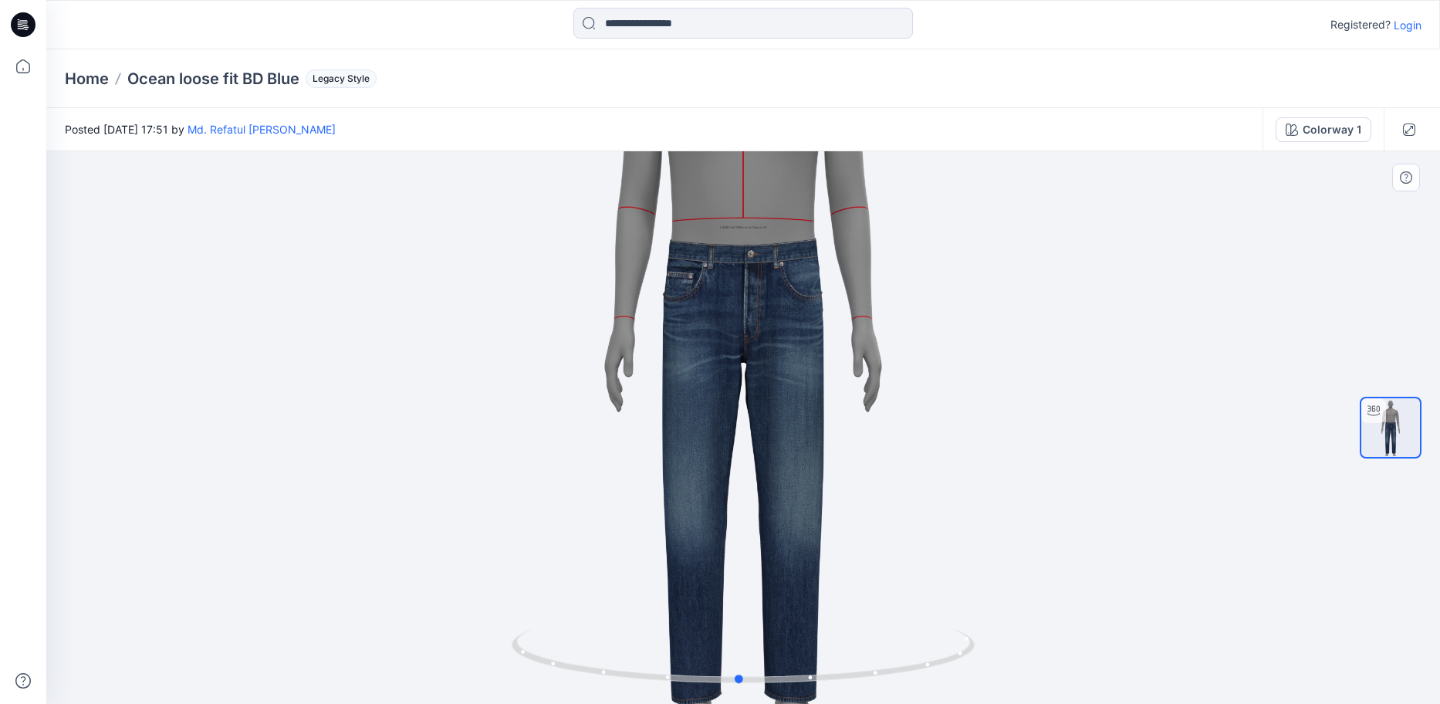
drag, startPoint x: 623, startPoint y: 679, endPoint x: 124, endPoint y: 564, distance: 512.3
click at [124, 564] on div at bounding box center [743, 427] width 1394 height 553
drag, startPoint x: 722, startPoint y: 683, endPoint x: 1260, endPoint y: 655, distance: 538.0
click at [1260, 655] on div at bounding box center [743, 427] width 1394 height 553
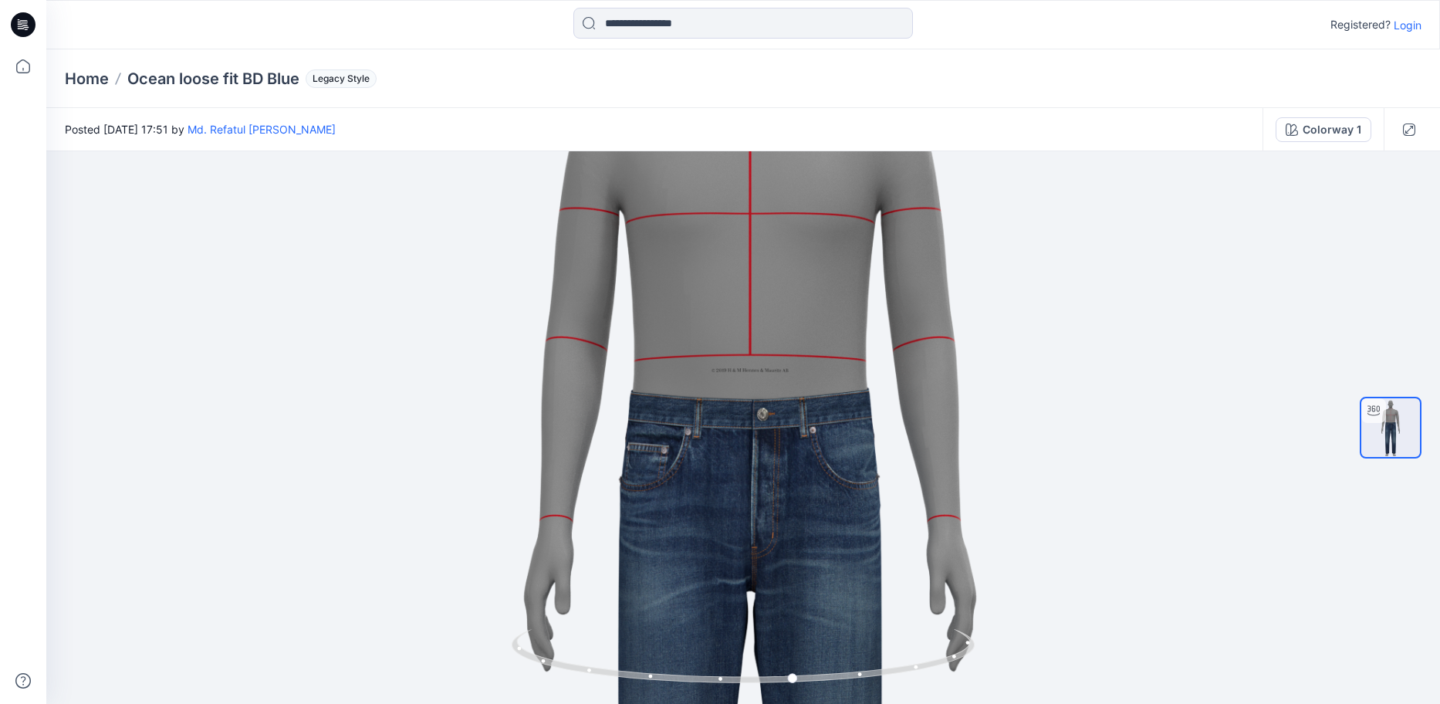
drag, startPoint x: 751, startPoint y: 637, endPoint x: 783, endPoint y: 741, distance: 109.1
click at [783, 703] on html "Registered? Login Home Ocean loose fit BD Blue Legacy Style Posted [DATE] 17:51…" at bounding box center [720, 352] width 1440 height 704
drag, startPoint x: 732, startPoint y: 676, endPoint x: 758, endPoint y: 695, distance: 32.1
click at [758, 695] on div at bounding box center [743, 665] width 463 height 77
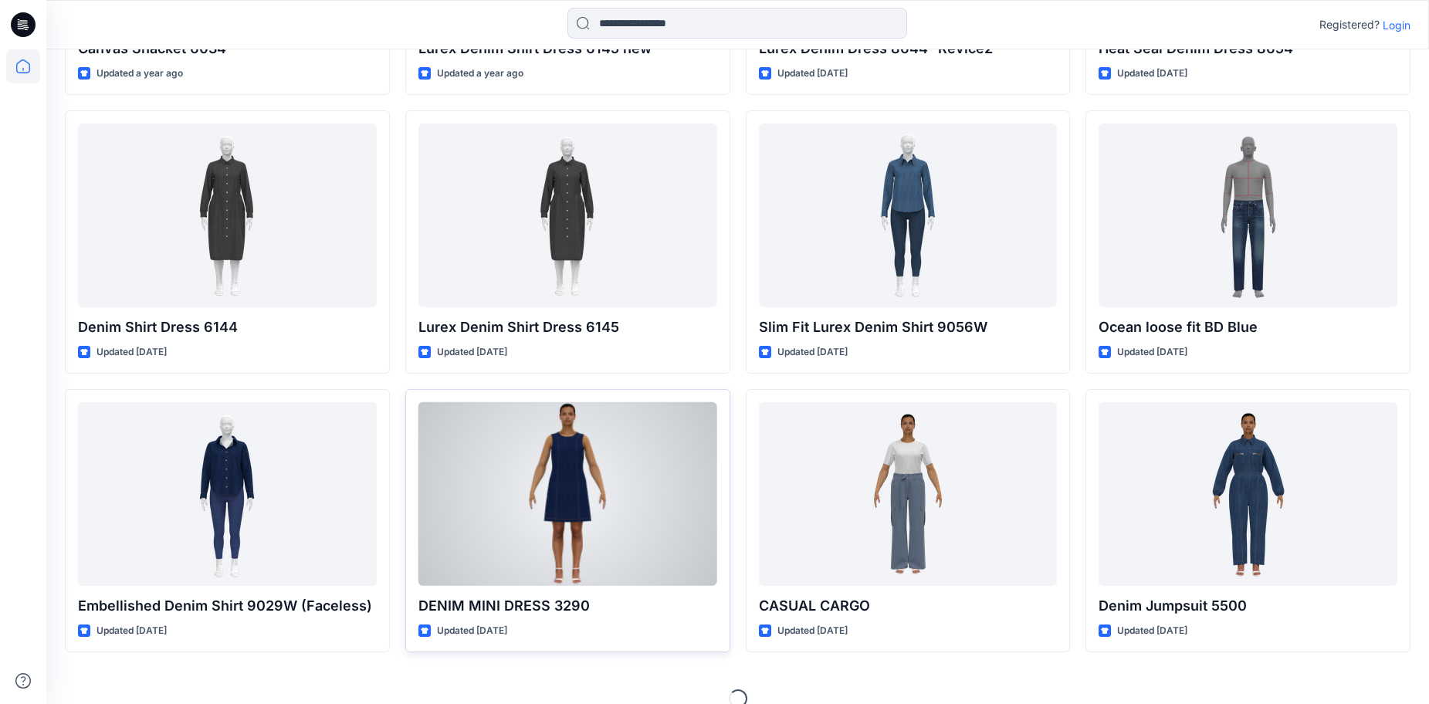
scroll to position [4008, 0]
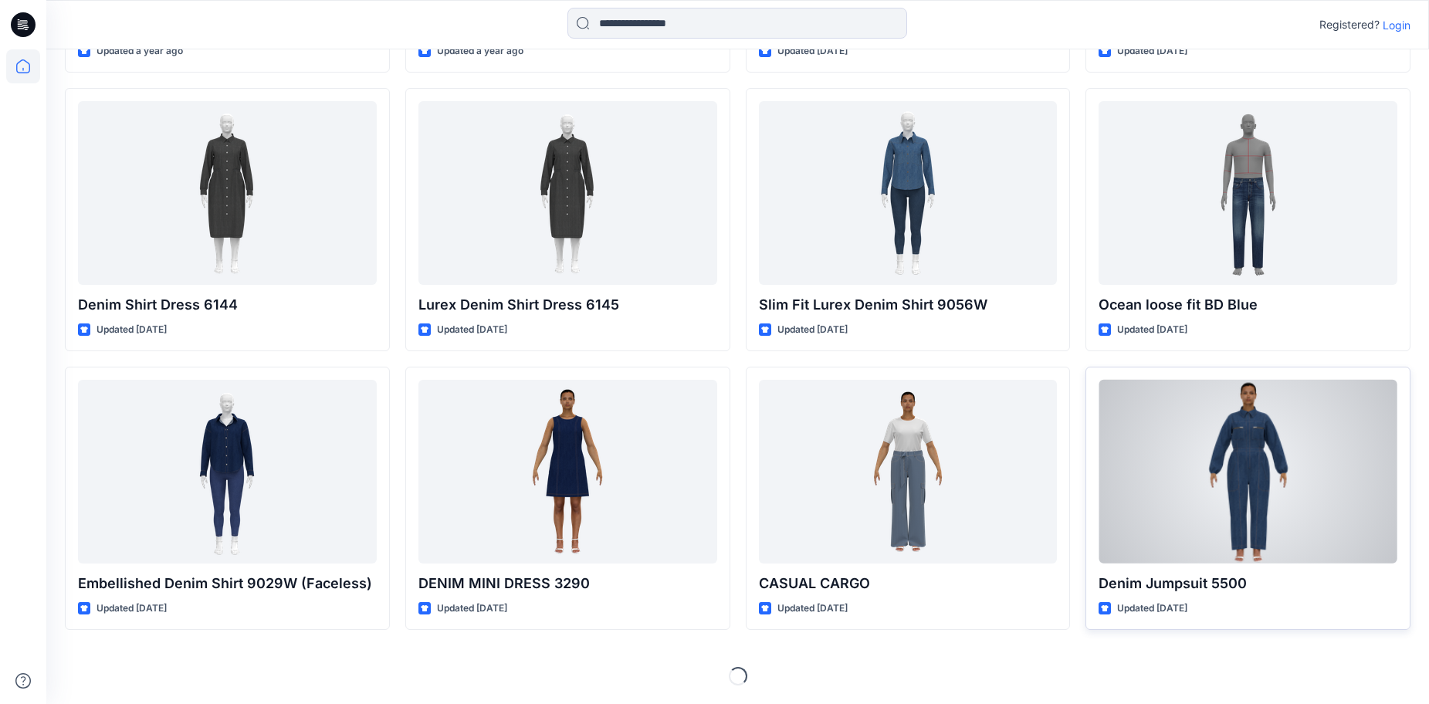
click at [1263, 462] on div at bounding box center [1247, 472] width 299 height 184
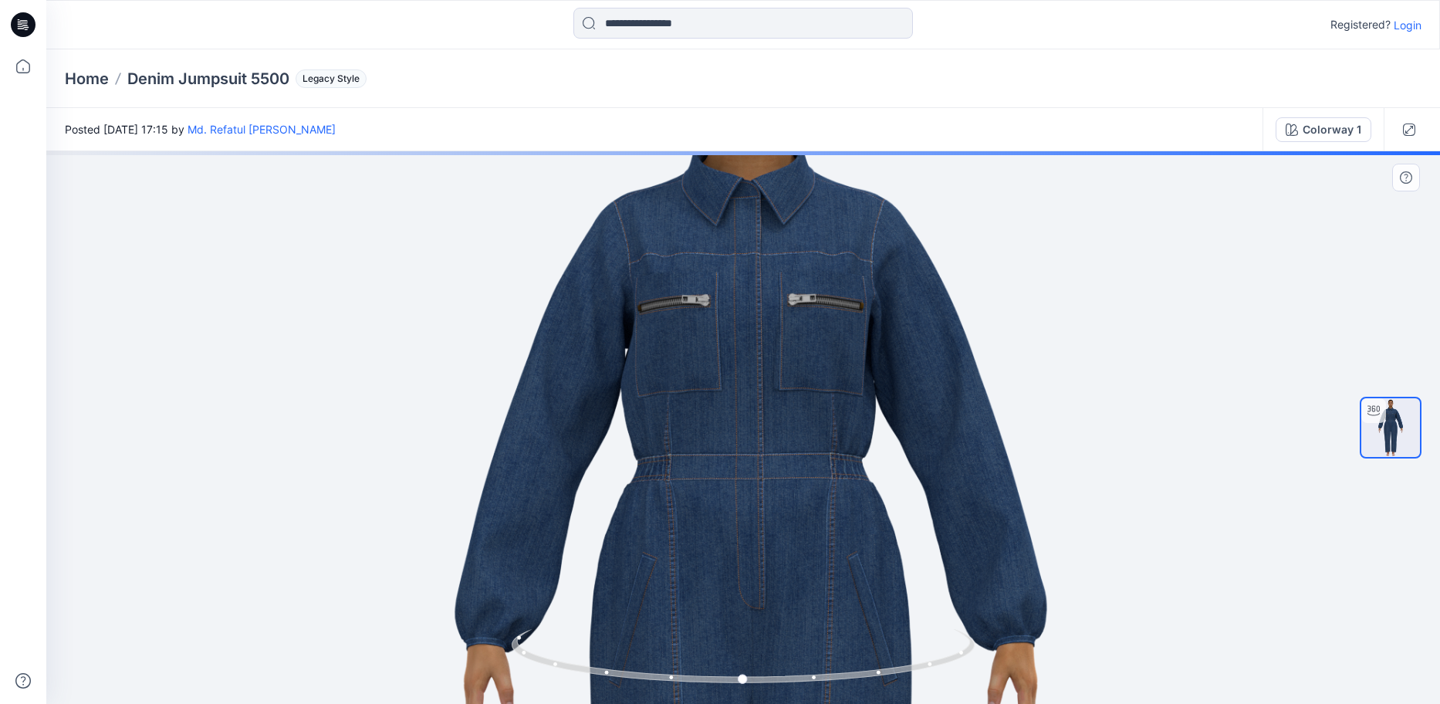
drag, startPoint x: 892, startPoint y: 340, endPoint x: 944, endPoint y: 567, distance: 232.0
click at [944, 567] on img at bounding box center [750, 633] width 1408 height 1408
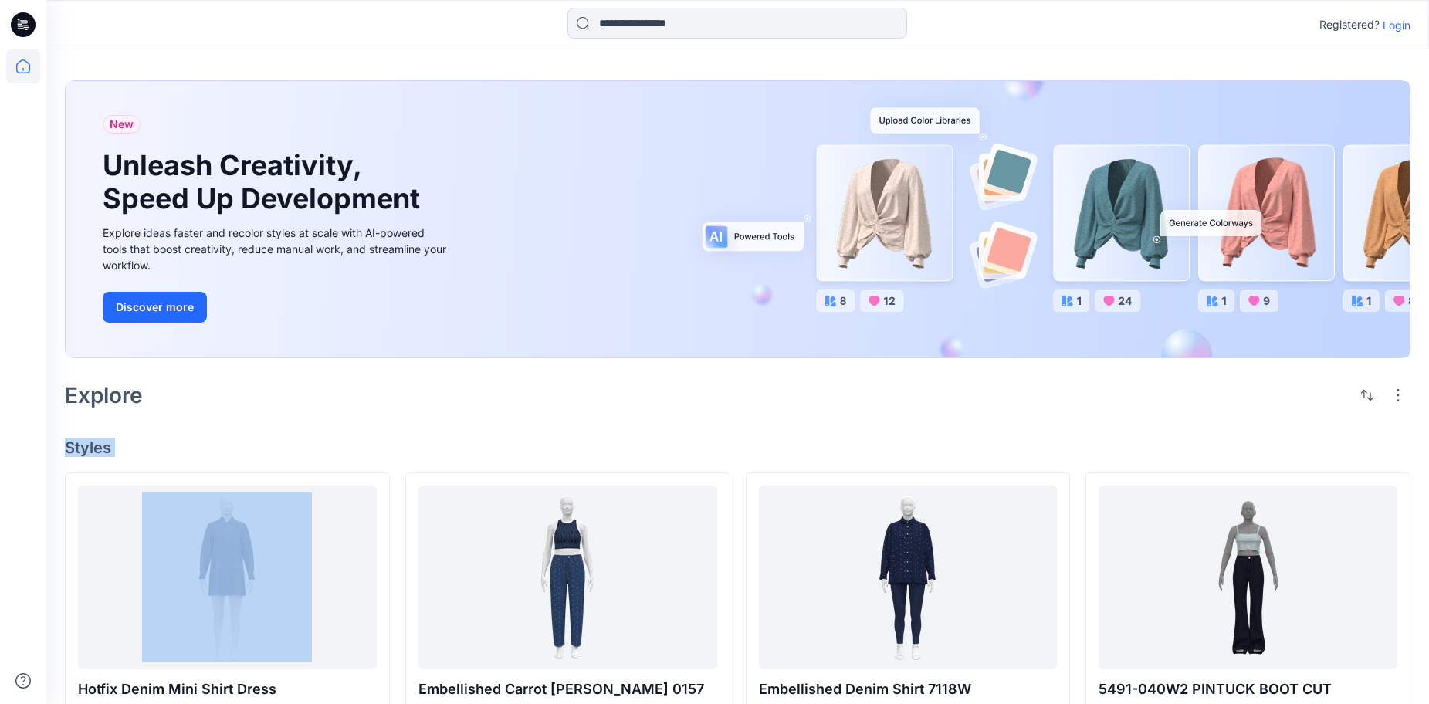
drag, startPoint x: 67, startPoint y: 455, endPoint x: 220, endPoint y: 469, distance: 153.5
drag, startPoint x: 63, startPoint y: 445, endPoint x: 169, endPoint y: 466, distance: 107.8
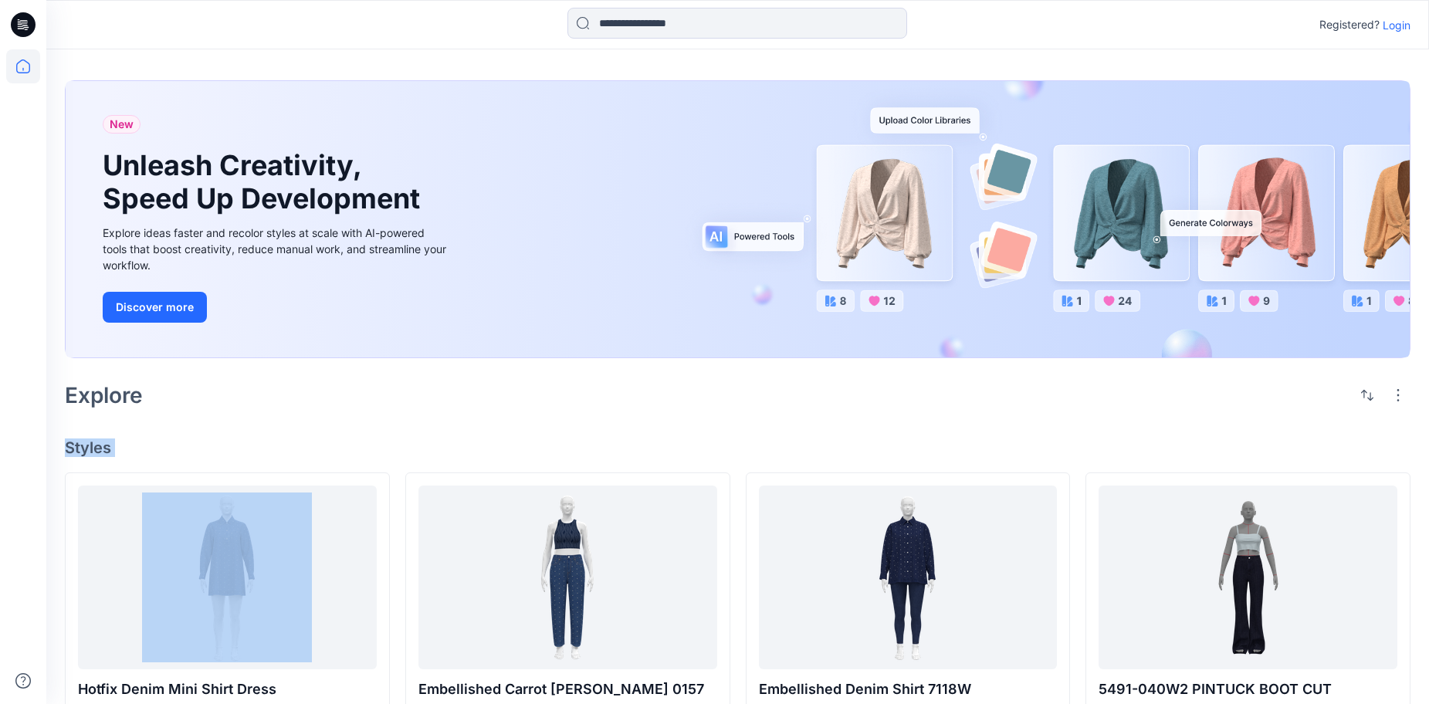
copy h4 "Styles"
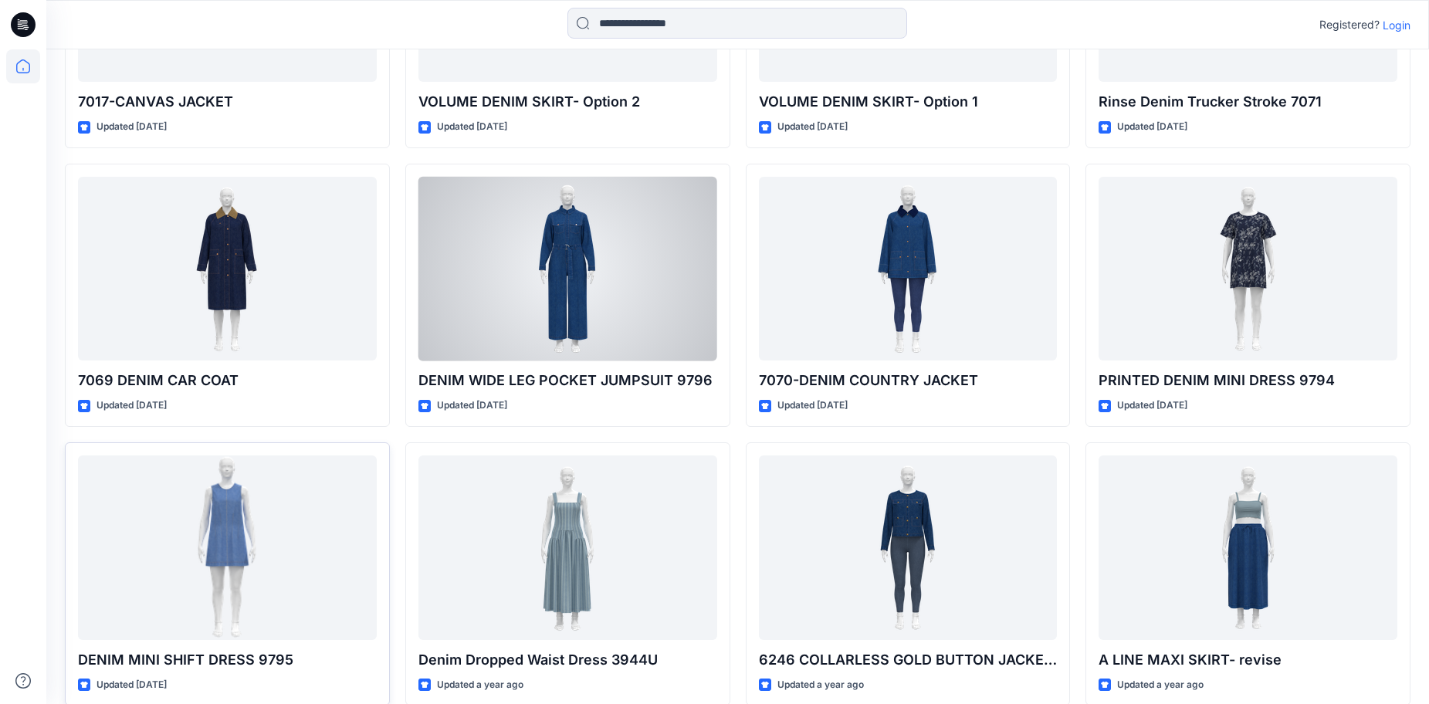
scroll to position [1544, 0]
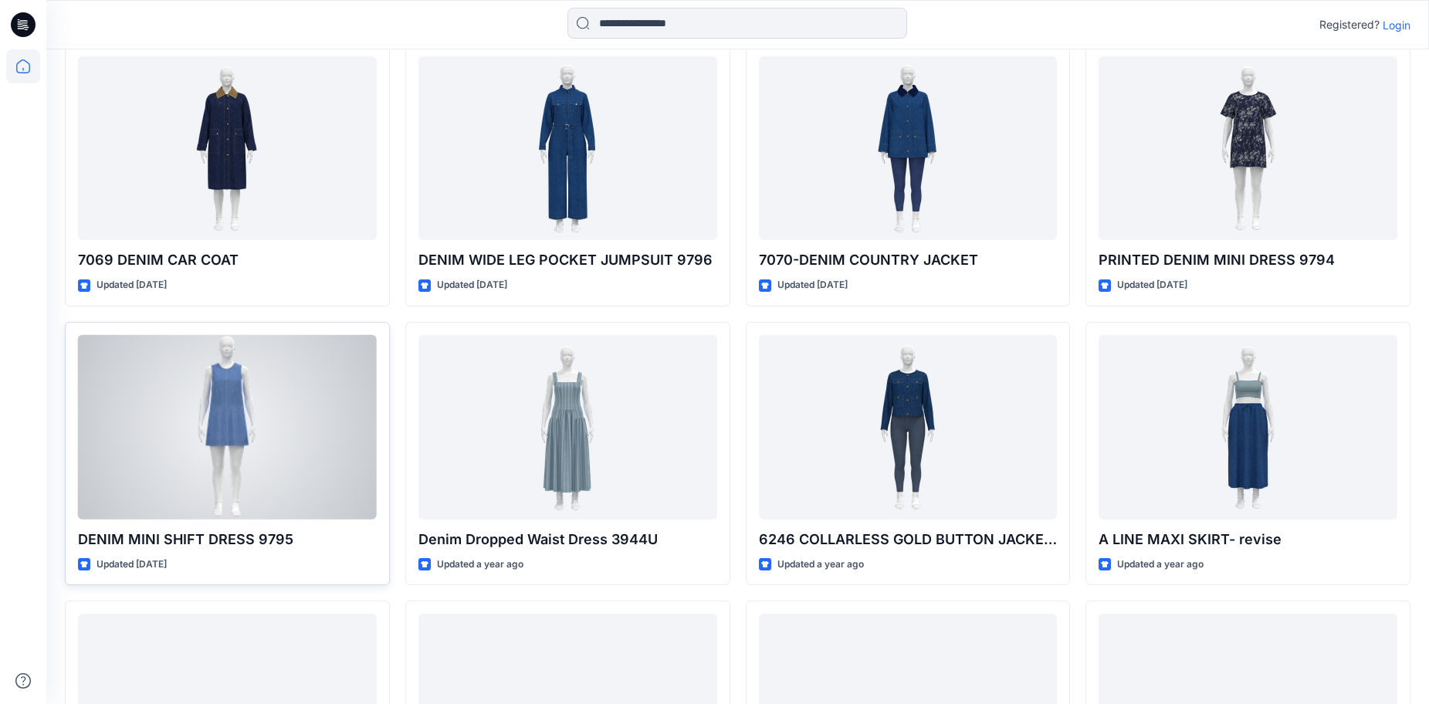
click at [232, 418] on div at bounding box center [227, 427] width 299 height 184
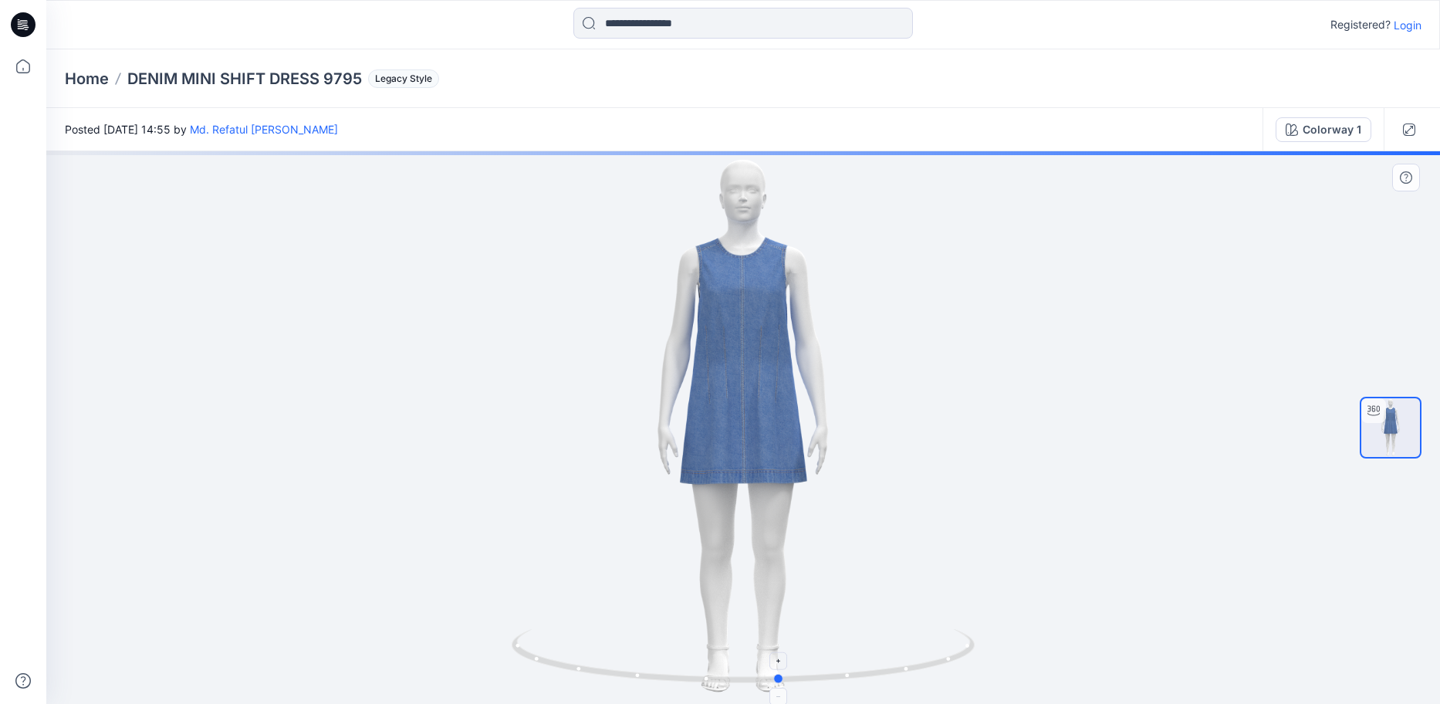
drag, startPoint x: 746, startPoint y: 683, endPoint x: 783, endPoint y: 690, distance: 37.7
click at [783, 687] on icon at bounding box center [745, 658] width 467 height 58
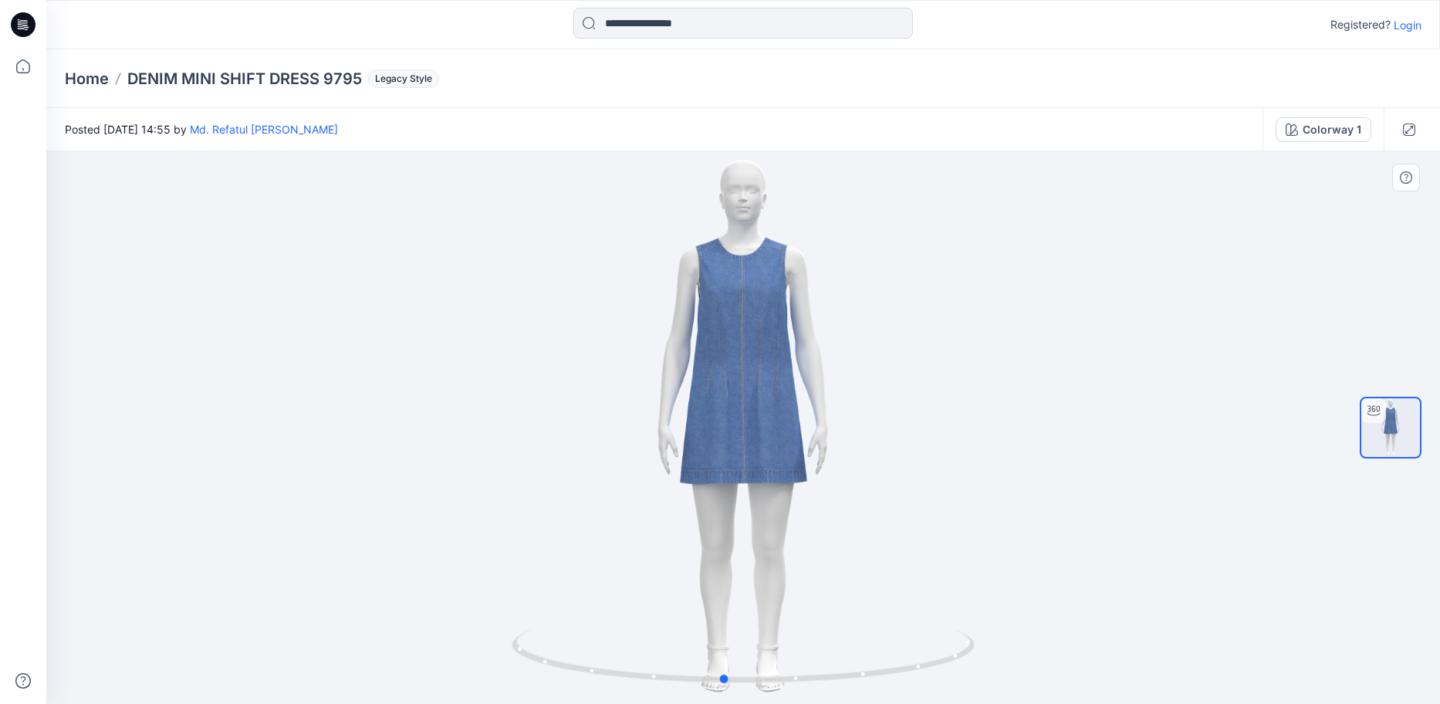
drag, startPoint x: 684, startPoint y: 620, endPoint x: 130, endPoint y: 606, distance: 554.4
click at [130, 606] on div at bounding box center [743, 427] width 1394 height 553
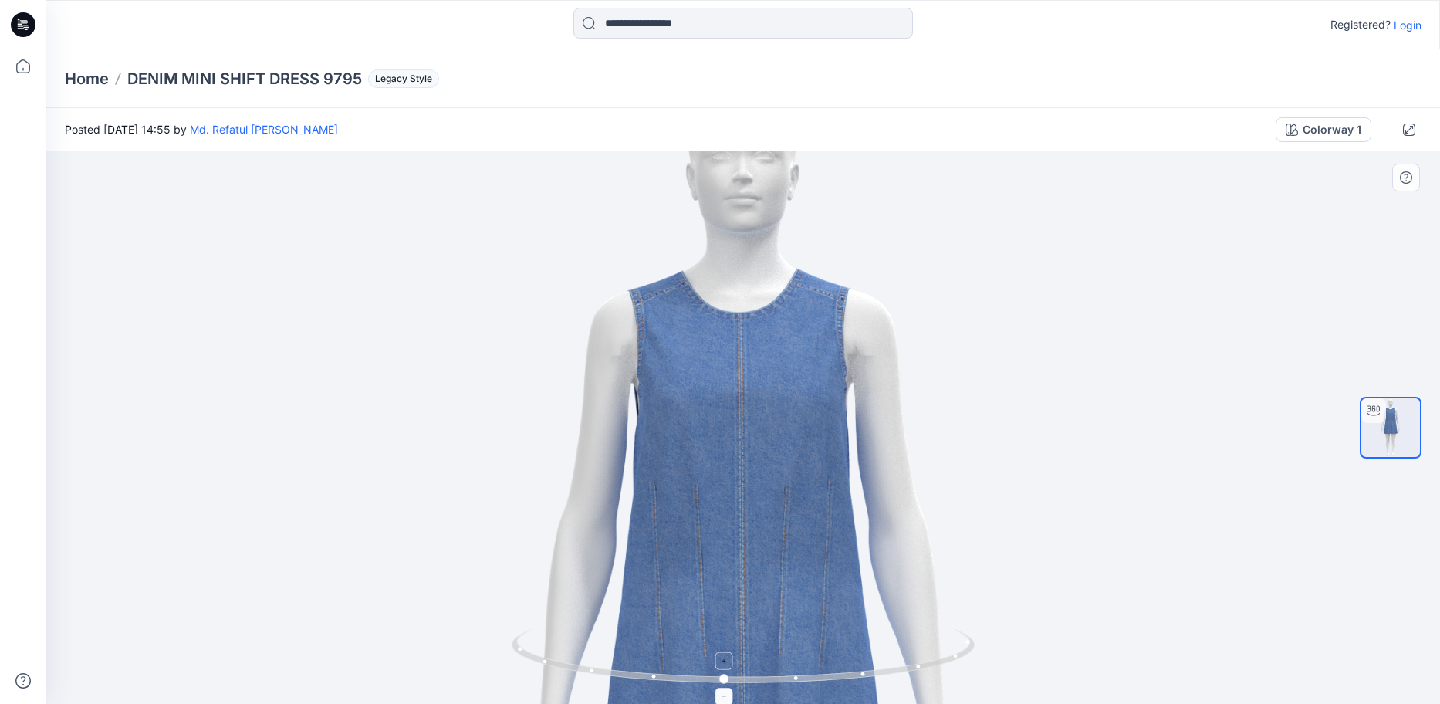
drag, startPoint x: 726, startPoint y: 361, endPoint x: 700, endPoint y: 673, distance: 313.0
click at [700, 673] on div at bounding box center [743, 427] width 1394 height 553
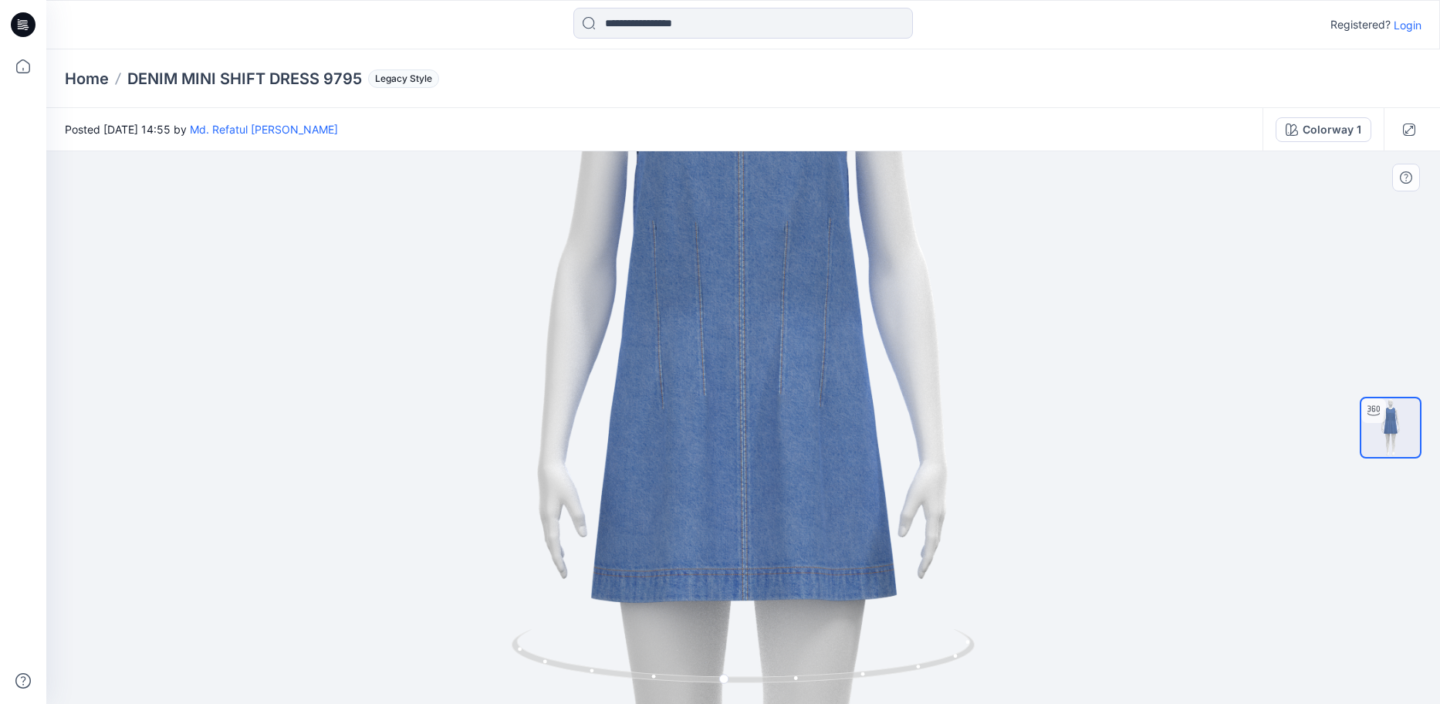
drag, startPoint x: 1229, startPoint y: 577, endPoint x: 1254, endPoint y: 345, distance: 233.0
click at [1254, 345] on img at bounding box center [743, 466] width 1330 height 1330
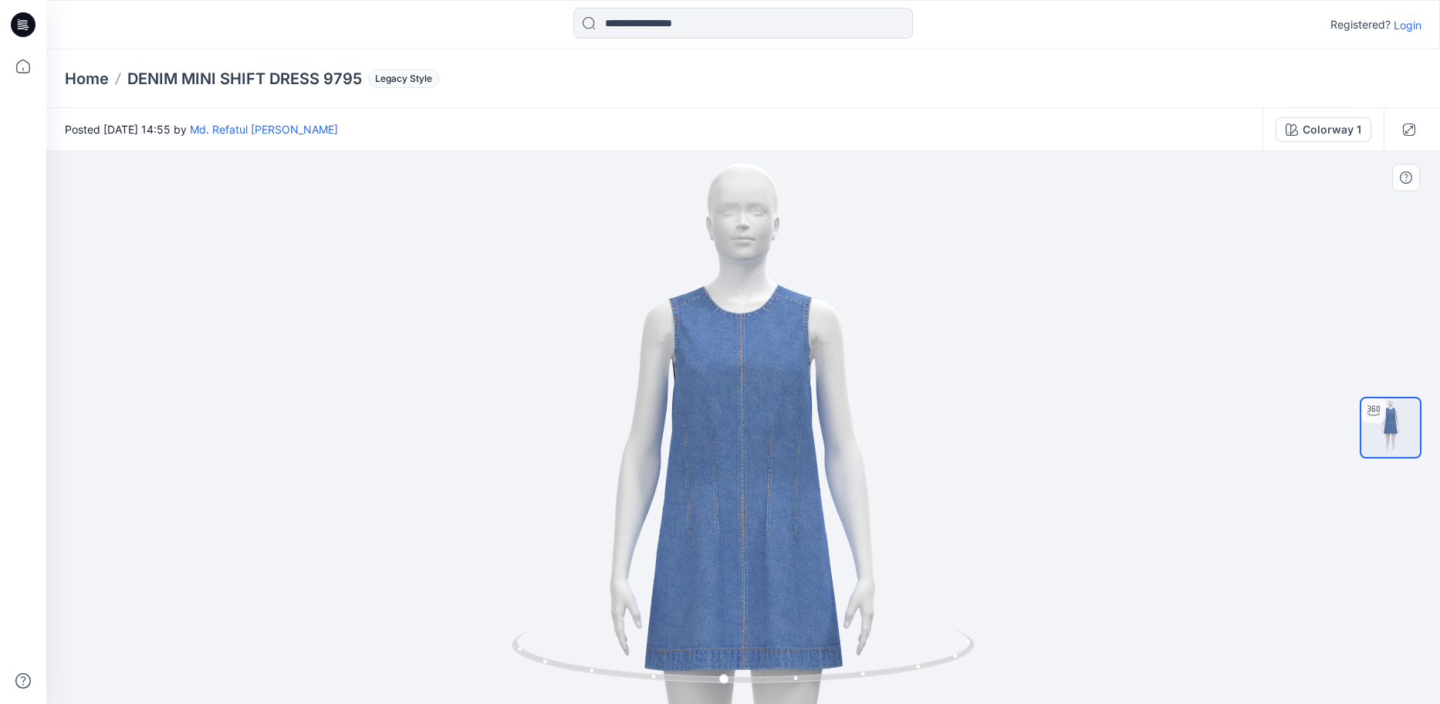
drag, startPoint x: 693, startPoint y: 553, endPoint x: 685, endPoint y: 593, distance: 40.3
click at [685, 593] on img at bounding box center [744, 583] width 864 height 864
drag, startPoint x: 719, startPoint y: 685, endPoint x: 733, endPoint y: 682, distance: 15.0
click at [733, 682] on icon at bounding box center [745, 658] width 467 height 58
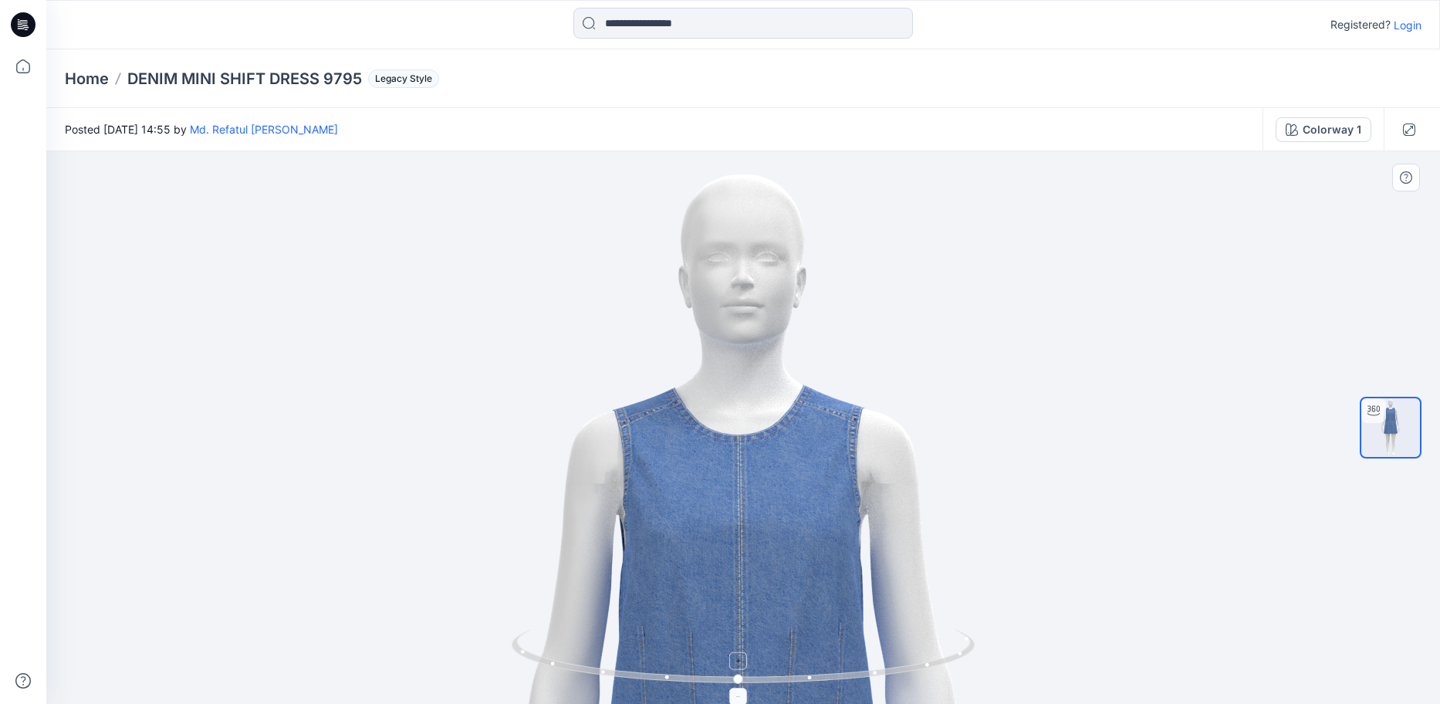
drag, startPoint x: 732, startPoint y: 658, endPoint x: 841, endPoint y: 675, distance: 110.9
click at [841, 675] on icon at bounding box center [745, 658] width 467 height 58
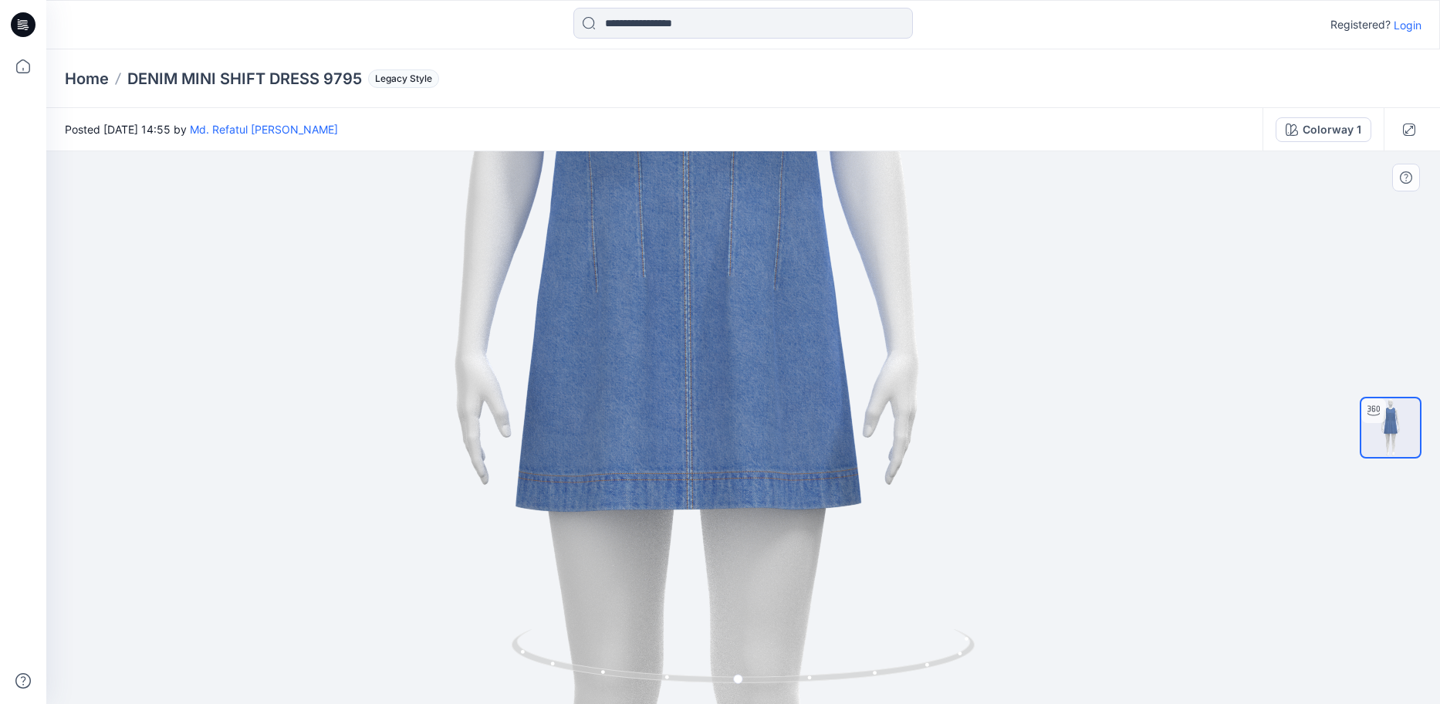
drag, startPoint x: 766, startPoint y: 563, endPoint x: 695, endPoint y: 182, distance: 387.9
click at [660, 15] on div "Registered? Login Home DENIM MINI SHIFT DRESS 9795 Legacy Style Posted [DATE] 1…" at bounding box center [720, 352] width 1440 height 704
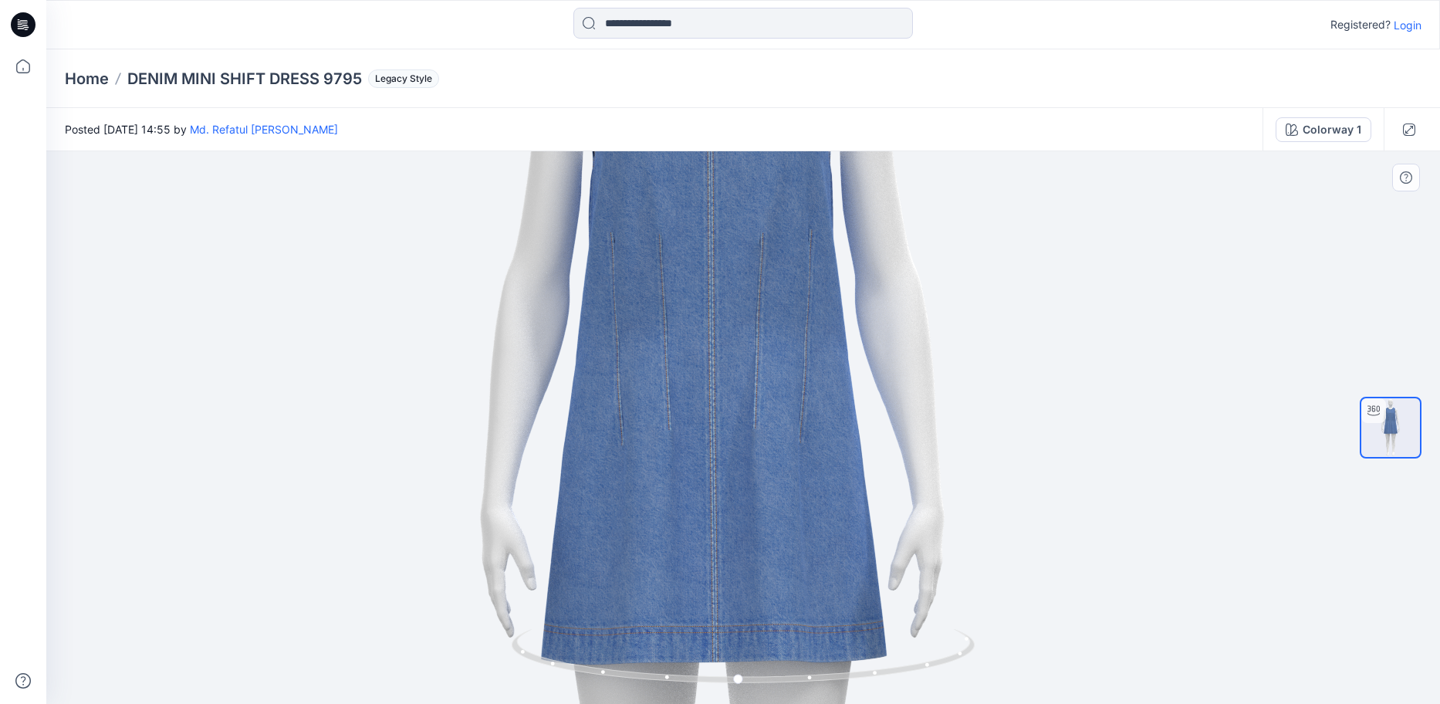
drag, startPoint x: 713, startPoint y: 207, endPoint x: 727, endPoint y: 514, distance: 307.5
click at [727, 521] on img at bounding box center [713, 510] width 1505 height 1505
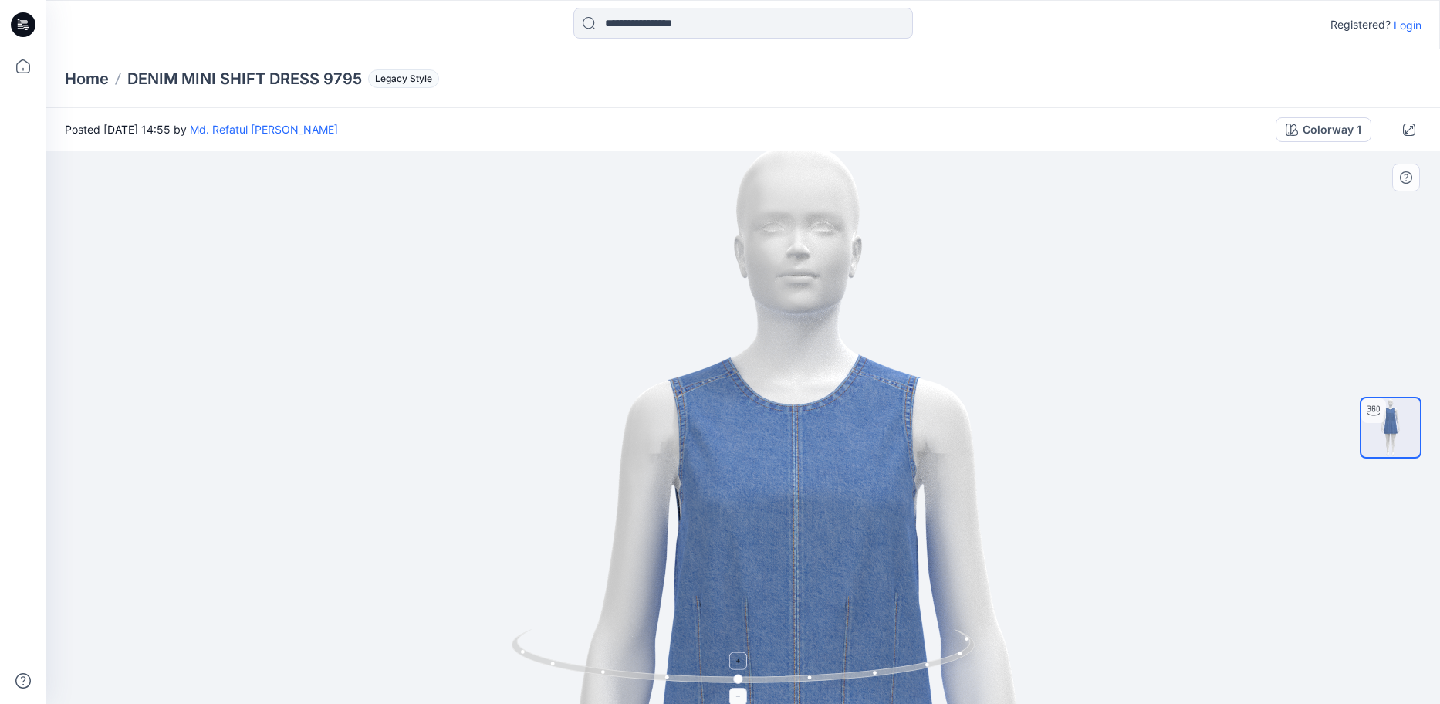
drag, startPoint x: 720, startPoint y: 349, endPoint x: 803, endPoint y: 643, distance: 305.5
click at [803, 643] on div at bounding box center [743, 427] width 1394 height 553
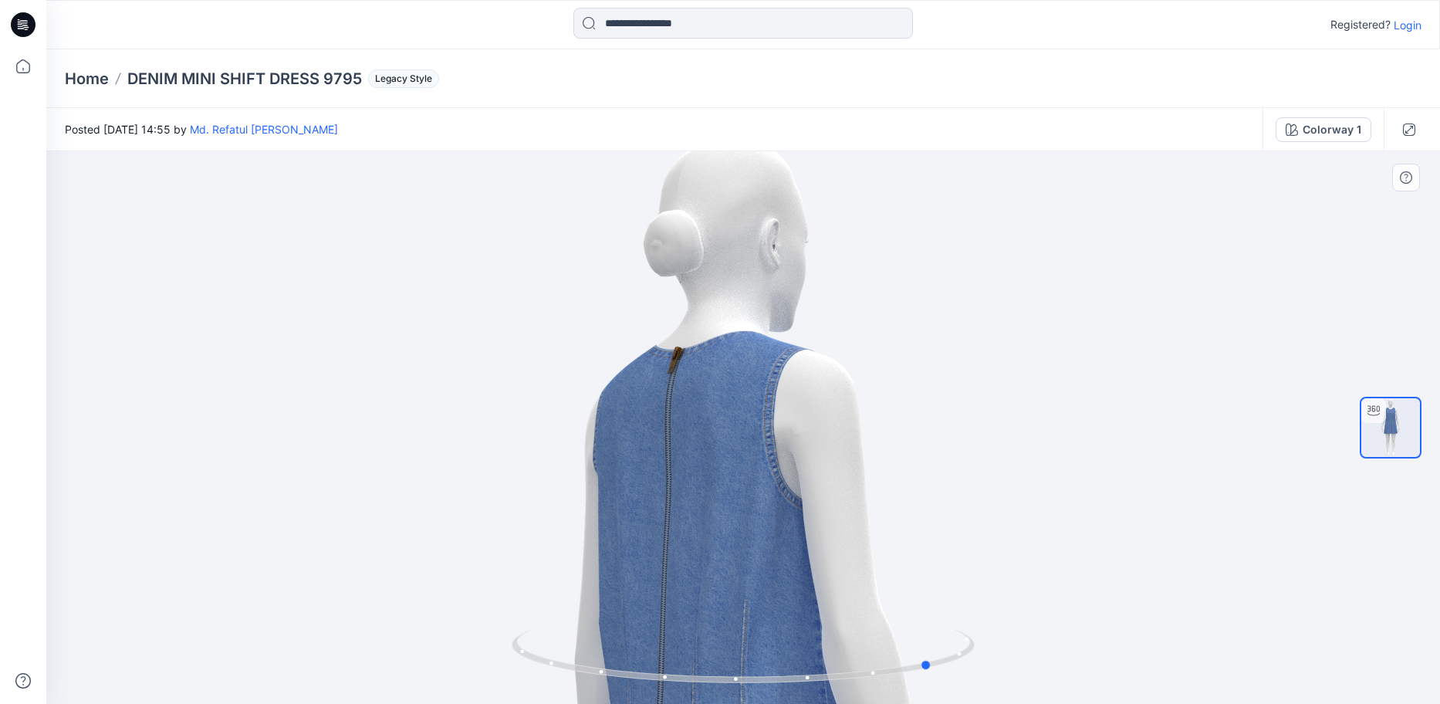
drag, startPoint x: 608, startPoint y: 675, endPoint x: 469, endPoint y: 657, distance: 140.8
click at [469, 657] on div at bounding box center [743, 427] width 1394 height 553
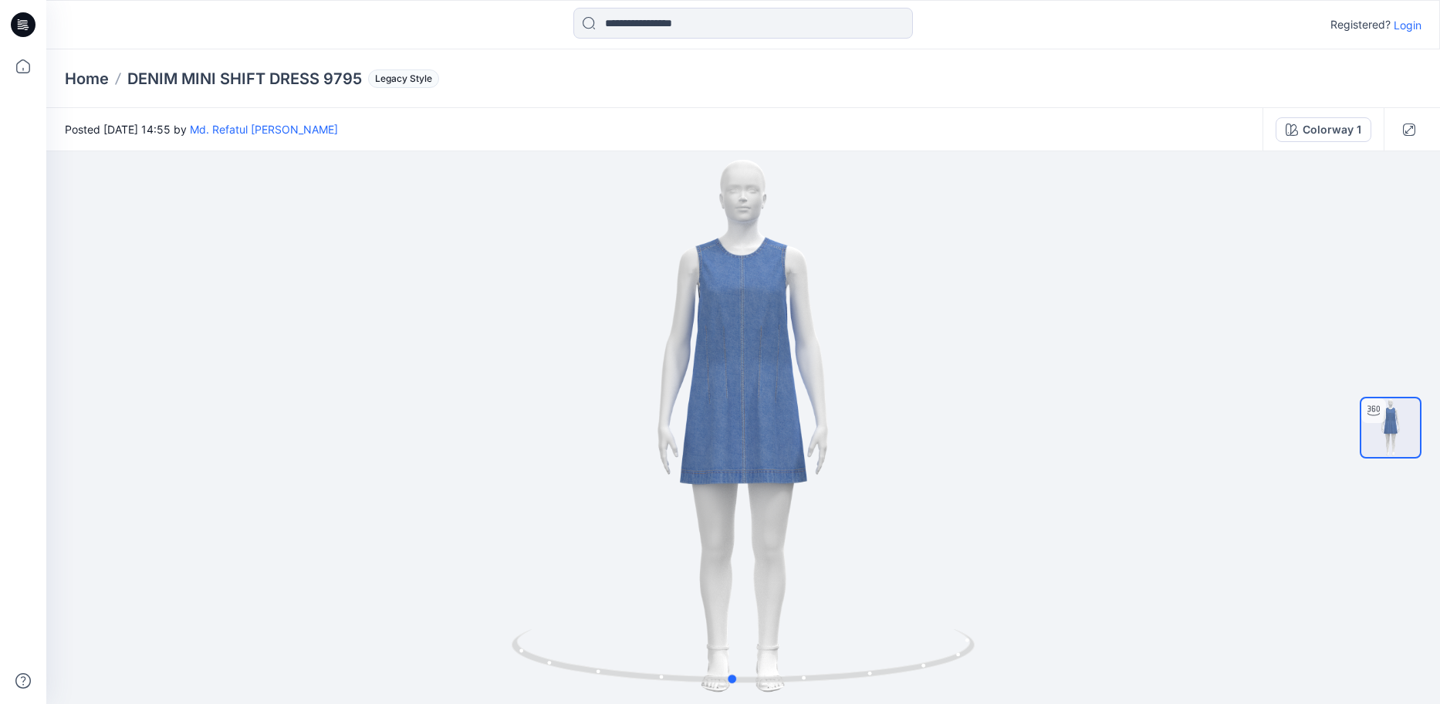
drag, startPoint x: 695, startPoint y: 691, endPoint x: 957, endPoint y: 706, distance: 262.9
click at [957, 703] on html "Registered? Login Home DENIM MINI SHIFT DRESS 9795 Legacy Style Posted [DATE] 1…" at bounding box center [720, 352] width 1440 height 704
drag, startPoint x: 807, startPoint y: 683, endPoint x: 722, endPoint y: 671, distance: 85.0
click at [722, 671] on icon at bounding box center [745, 658] width 467 height 58
